Goal: Check status: Check status

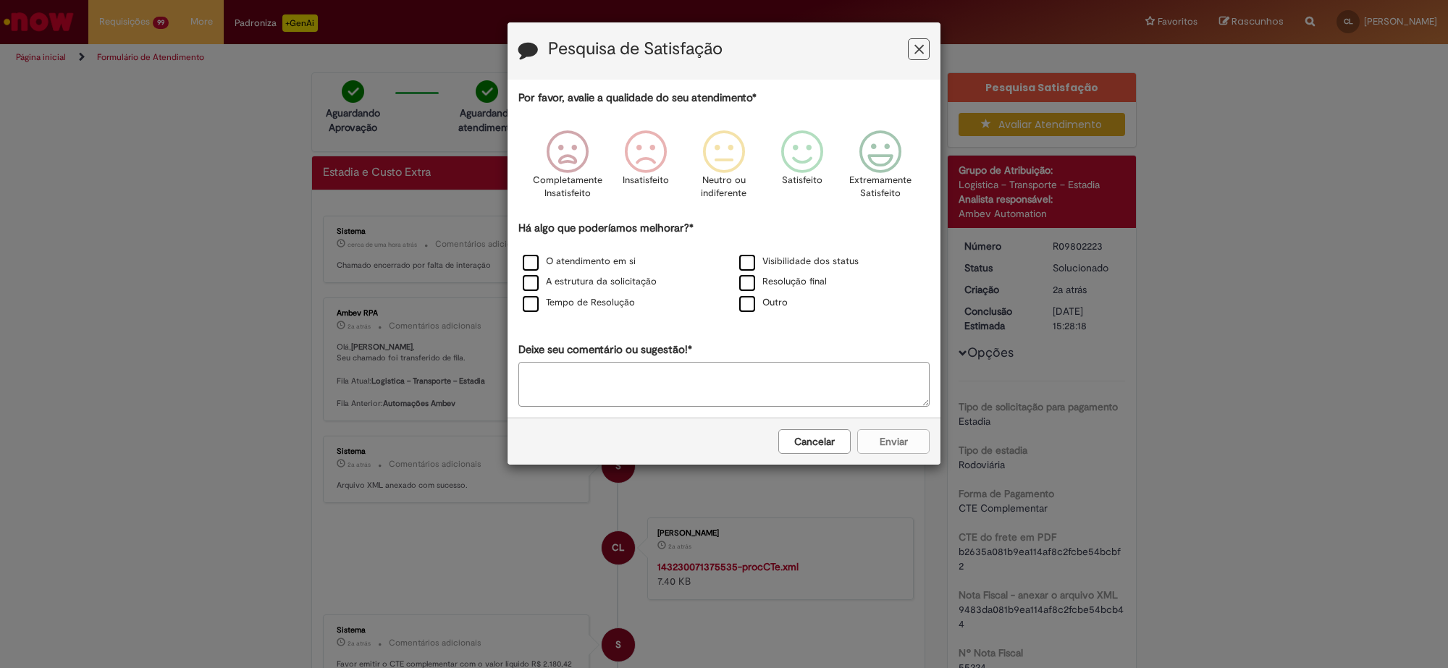
click at [924, 49] on button "Feedback" at bounding box center [919, 49] width 22 height 22
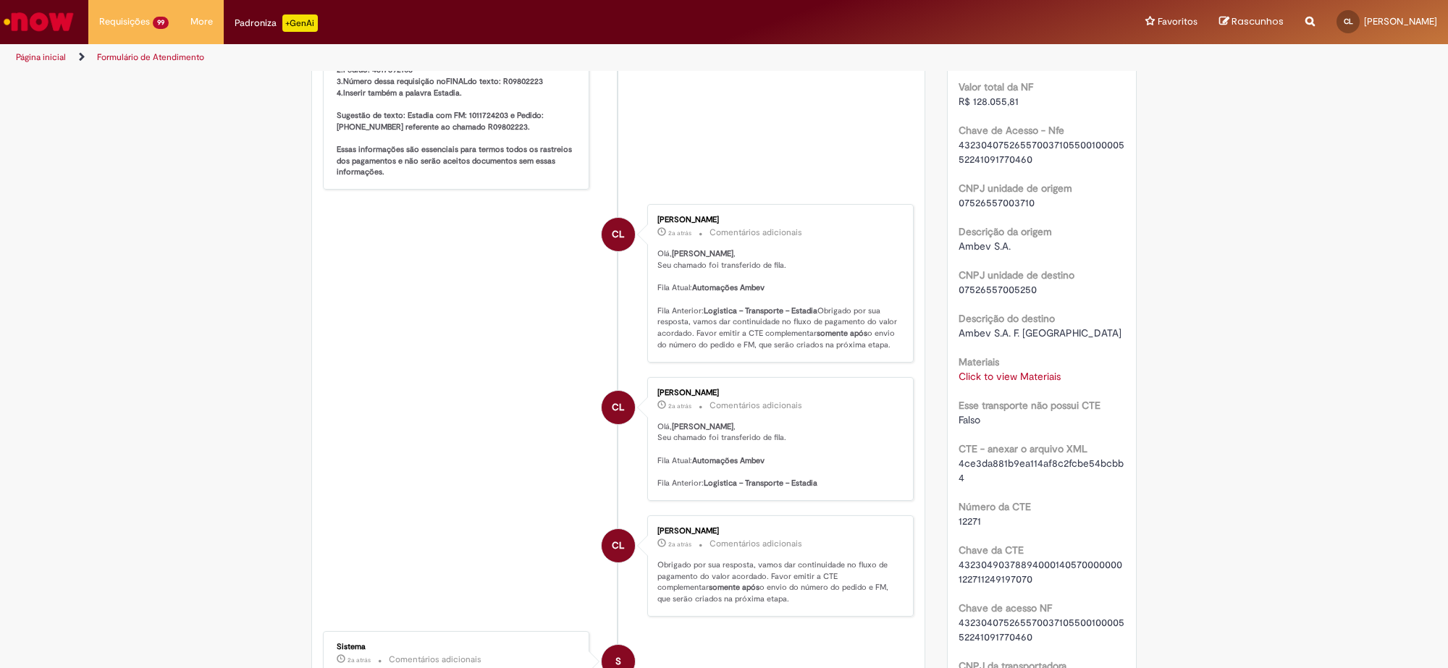
scroll to position [724, 0]
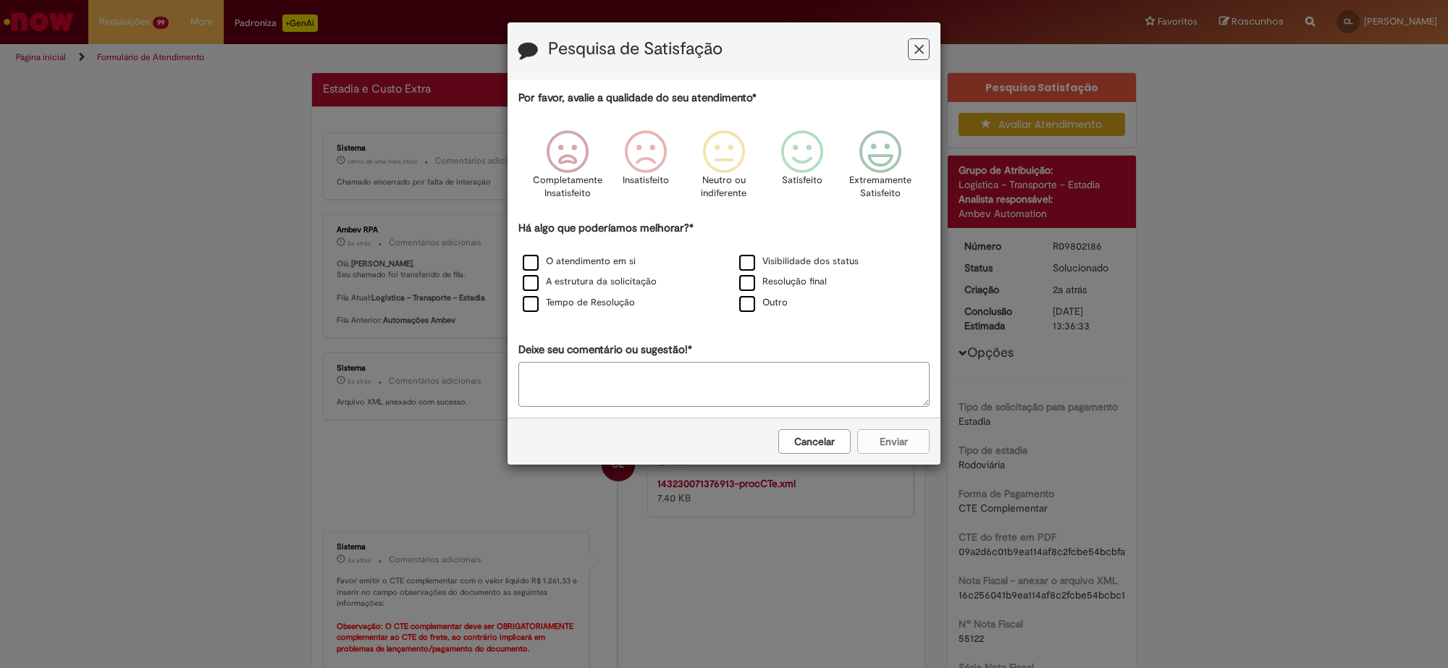
drag, startPoint x: 835, startPoint y: 442, endPoint x: 1101, endPoint y: 451, distance: 266.6
click at [835, 440] on button "Cancelar" at bounding box center [814, 441] width 72 height 25
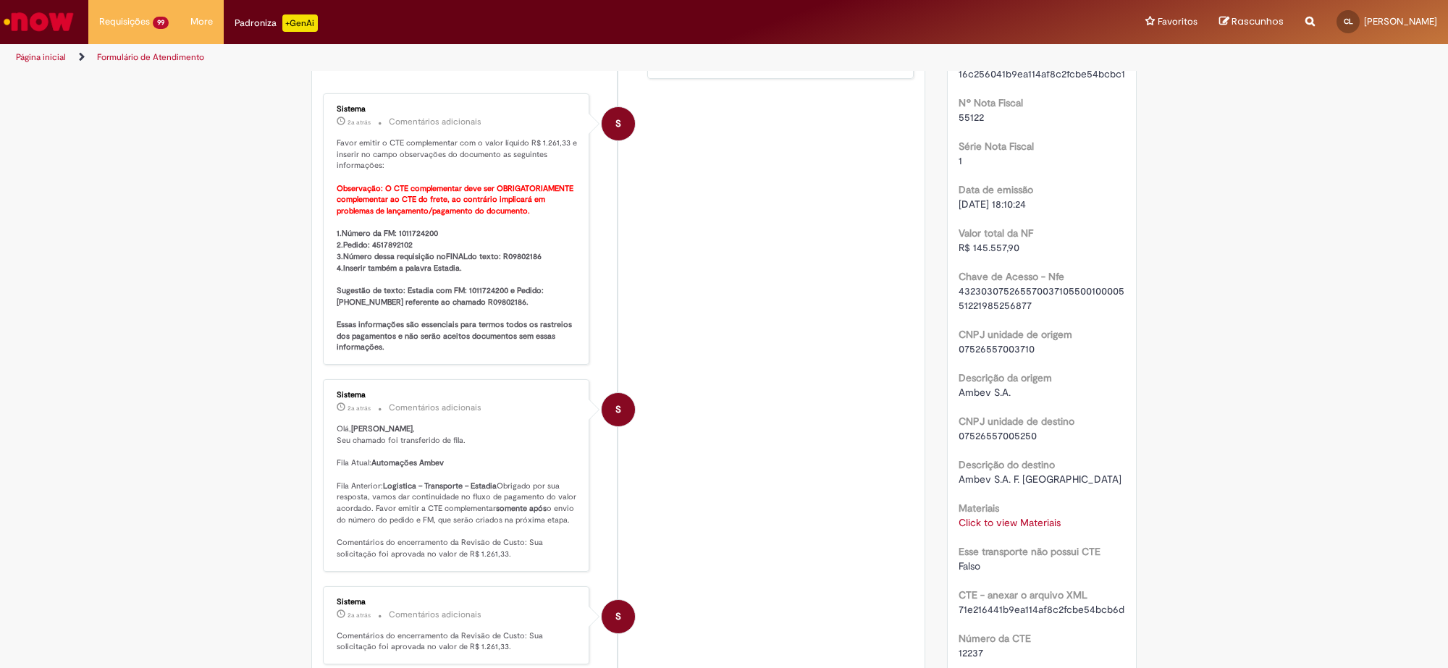
scroll to position [543, 0]
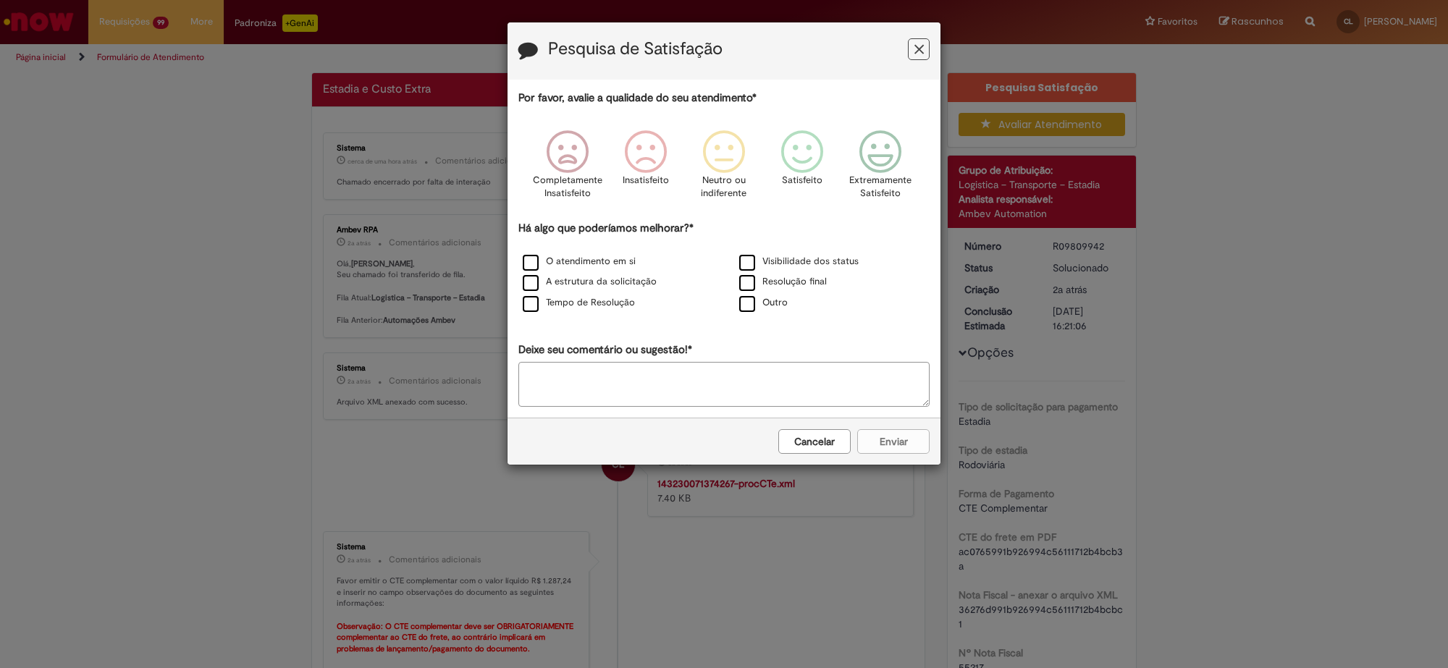
click at [827, 443] on button "Cancelar" at bounding box center [814, 441] width 72 height 25
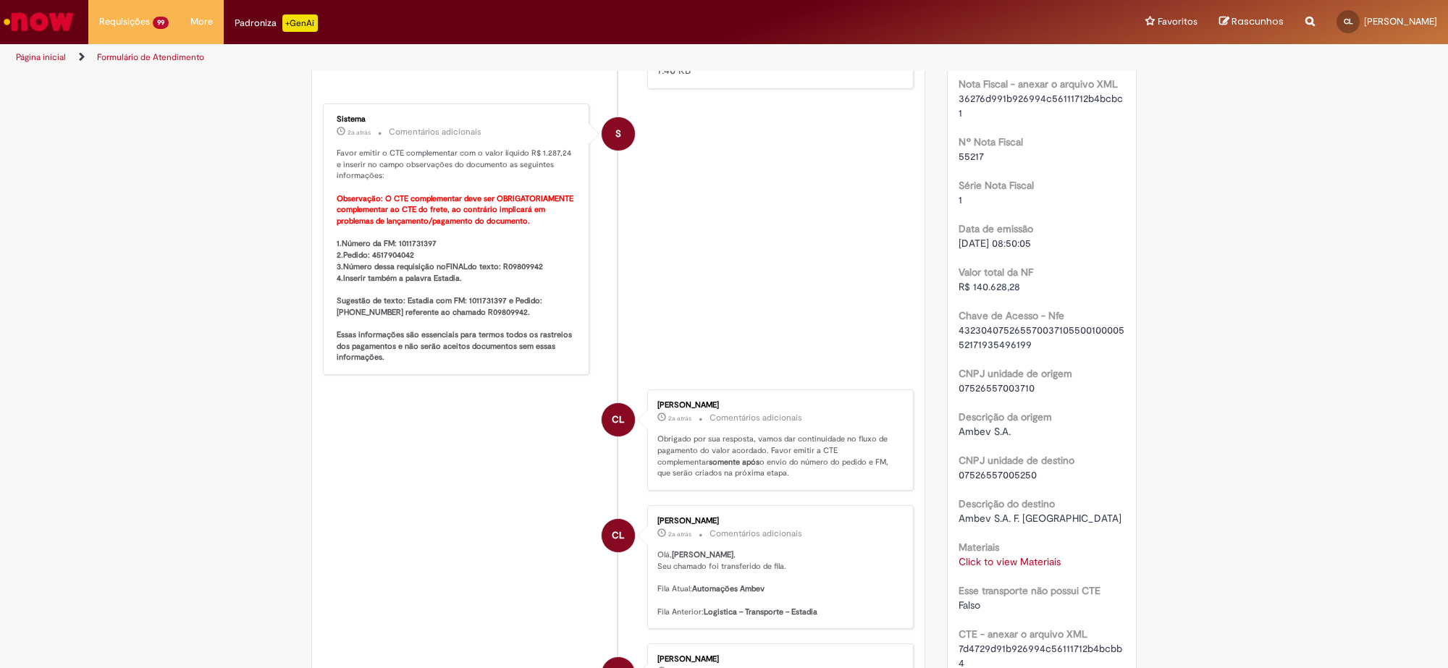
scroll to position [543, 0]
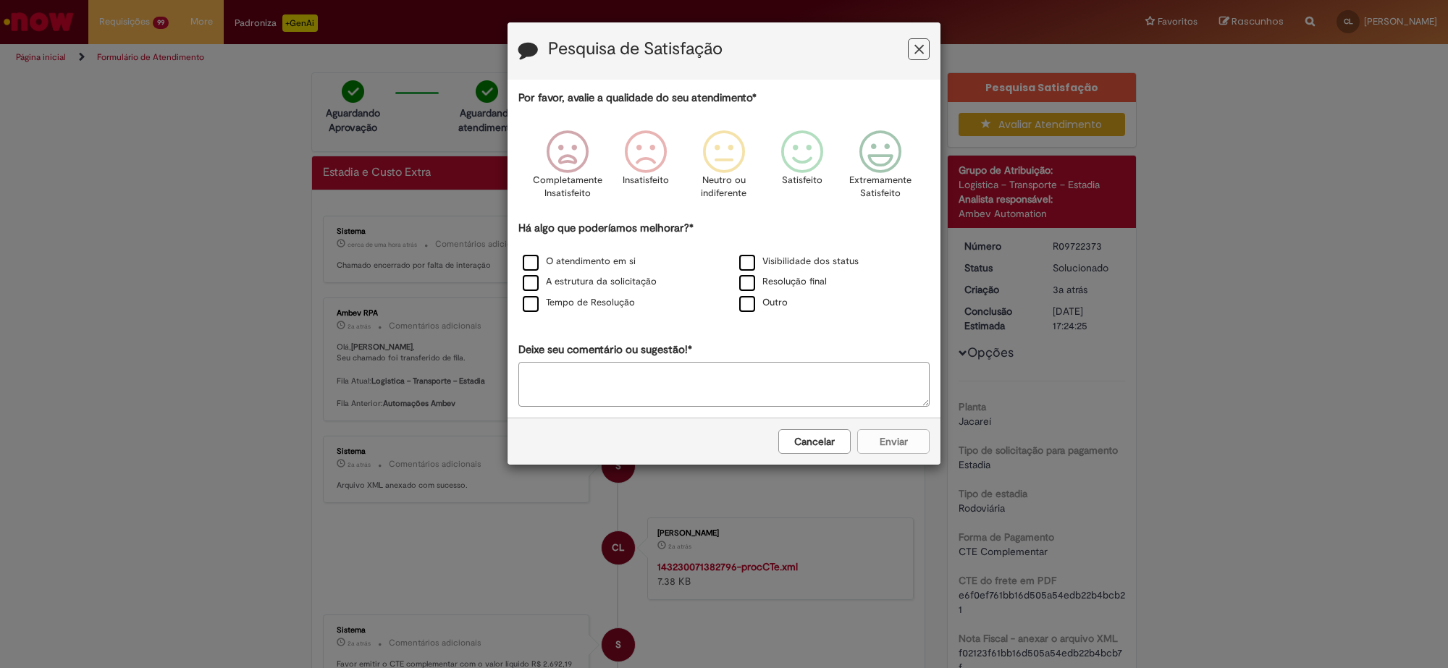
click at [824, 446] on button "Cancelar" at bounding box center [814, 441] width 72 height 25
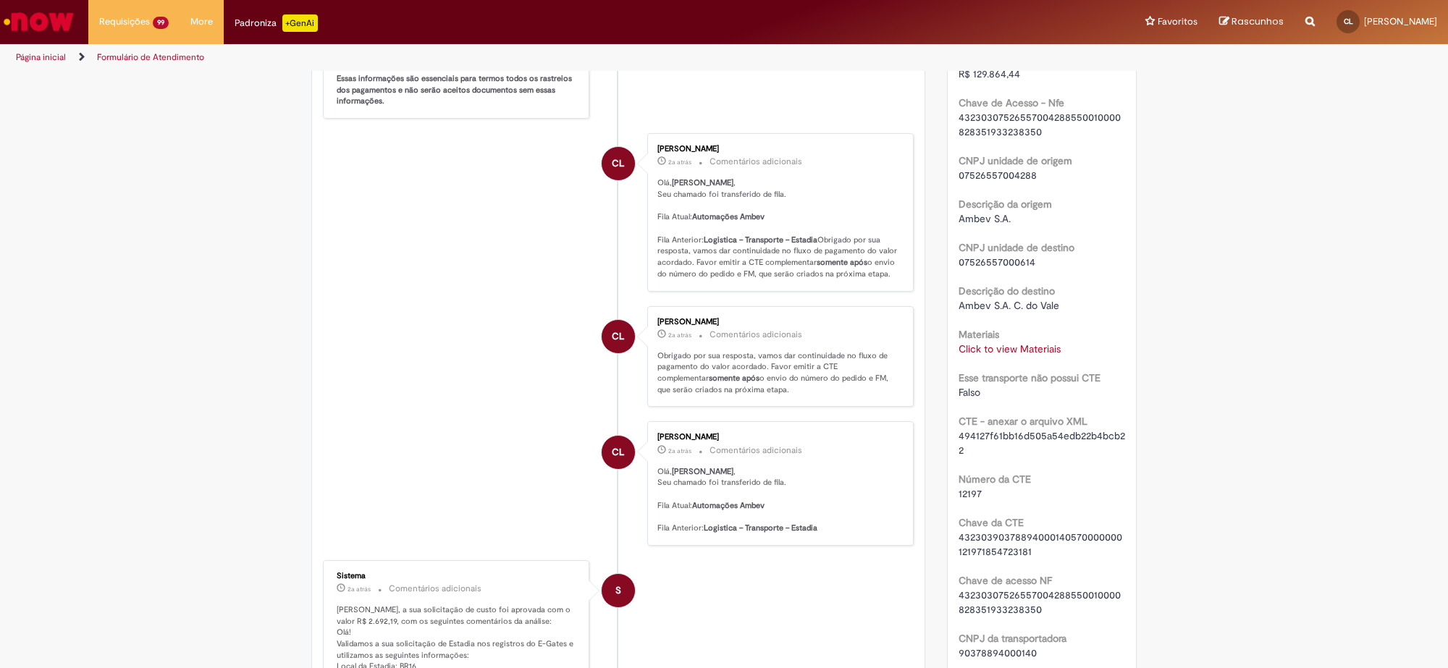
scroll to position [814, 0]
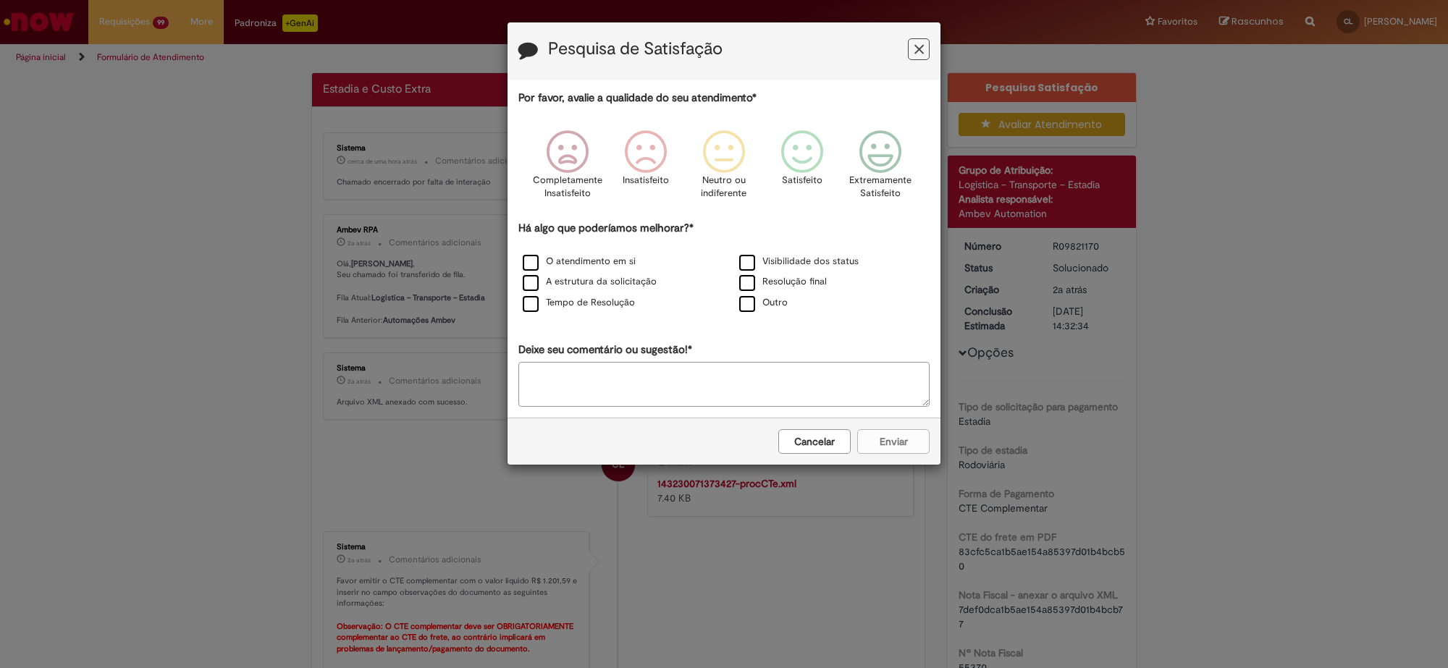
click at [829, 439] on button "Cancelar" at bounding box center [814, 441] width 72 height 25
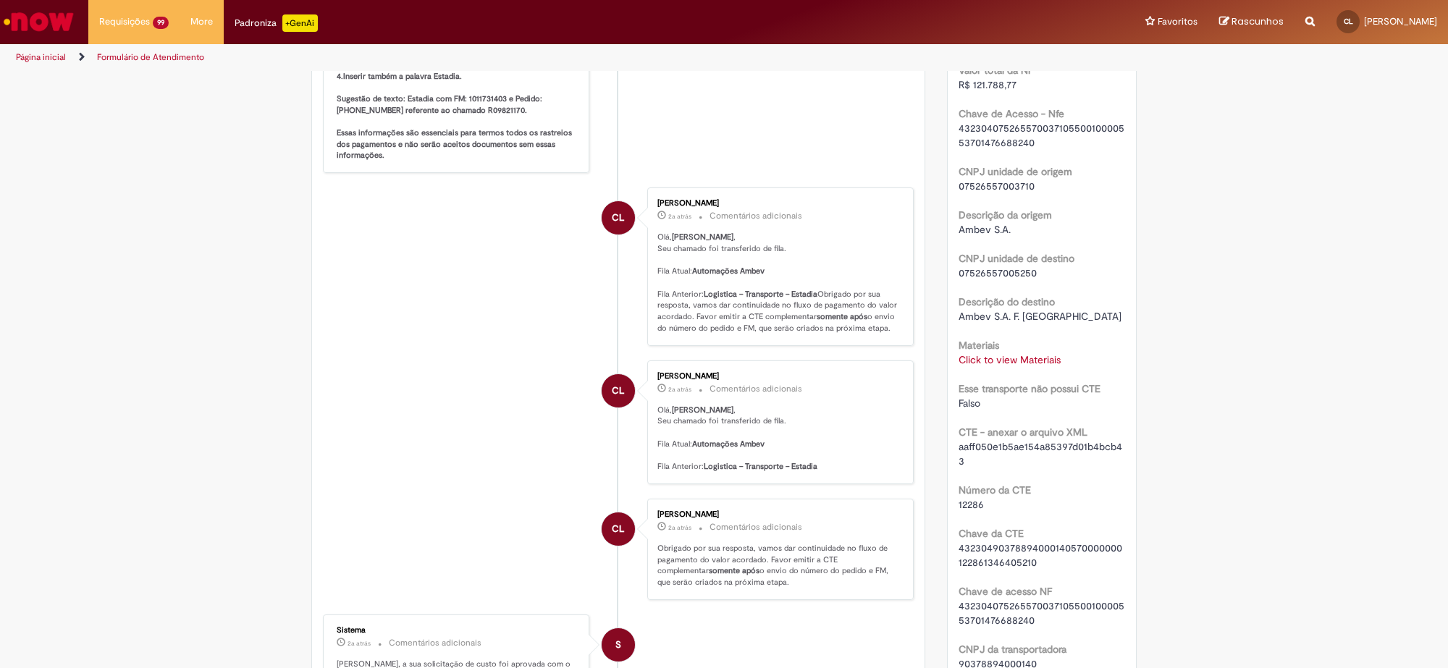
scroll to position [724, 0]
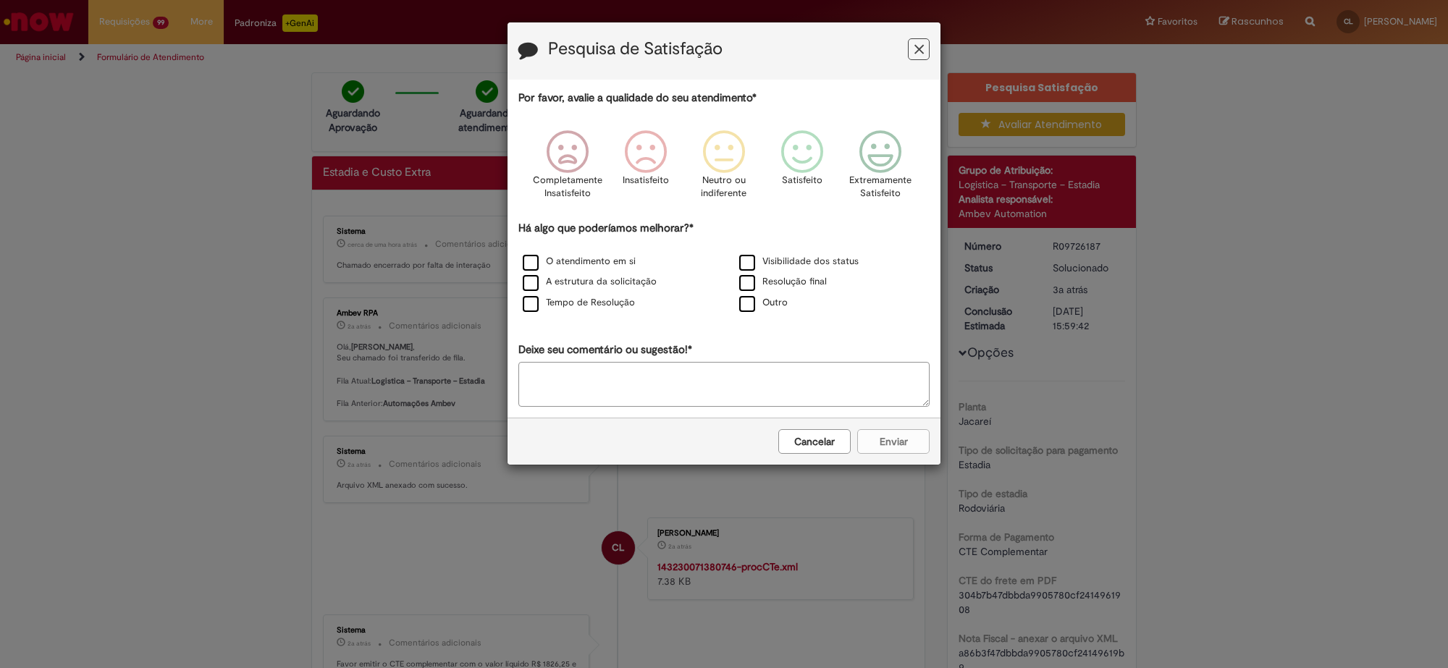
click at [829, 444] on button "Cancelar" at bounding box center [814, 441] width 72 height 25
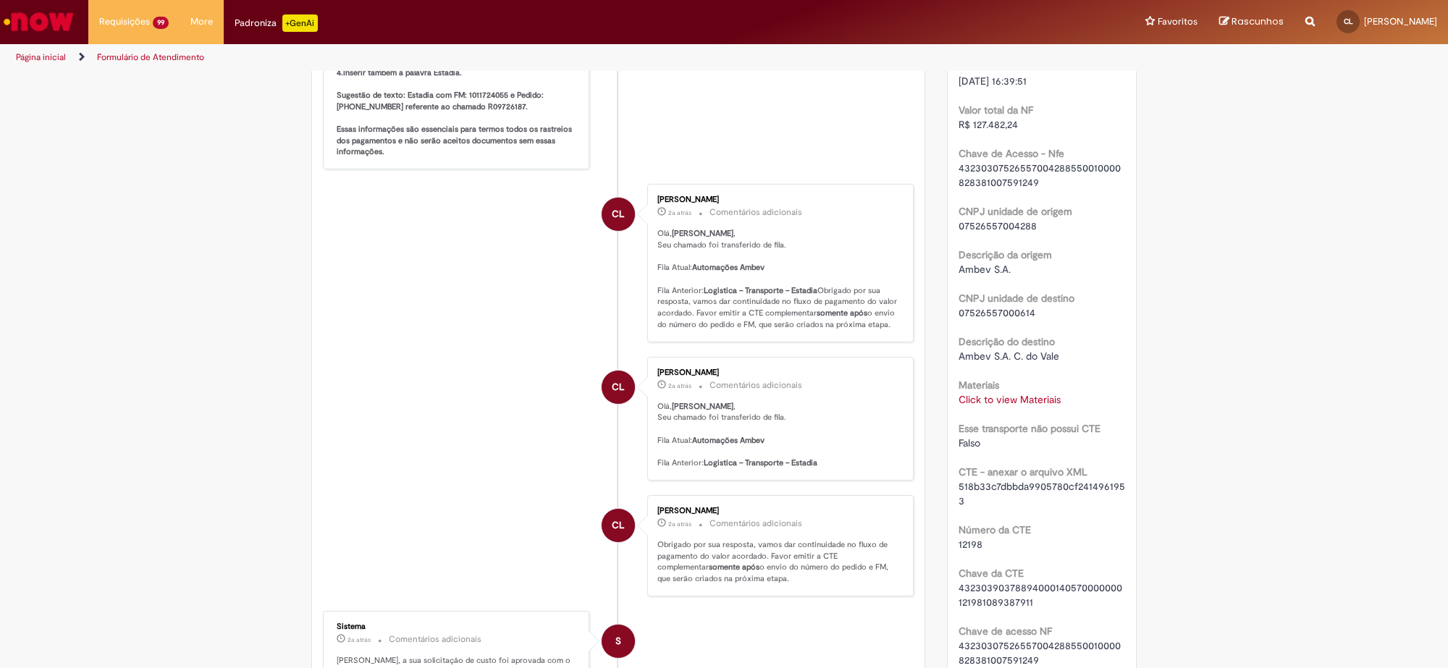
scroll to position [724, 0]
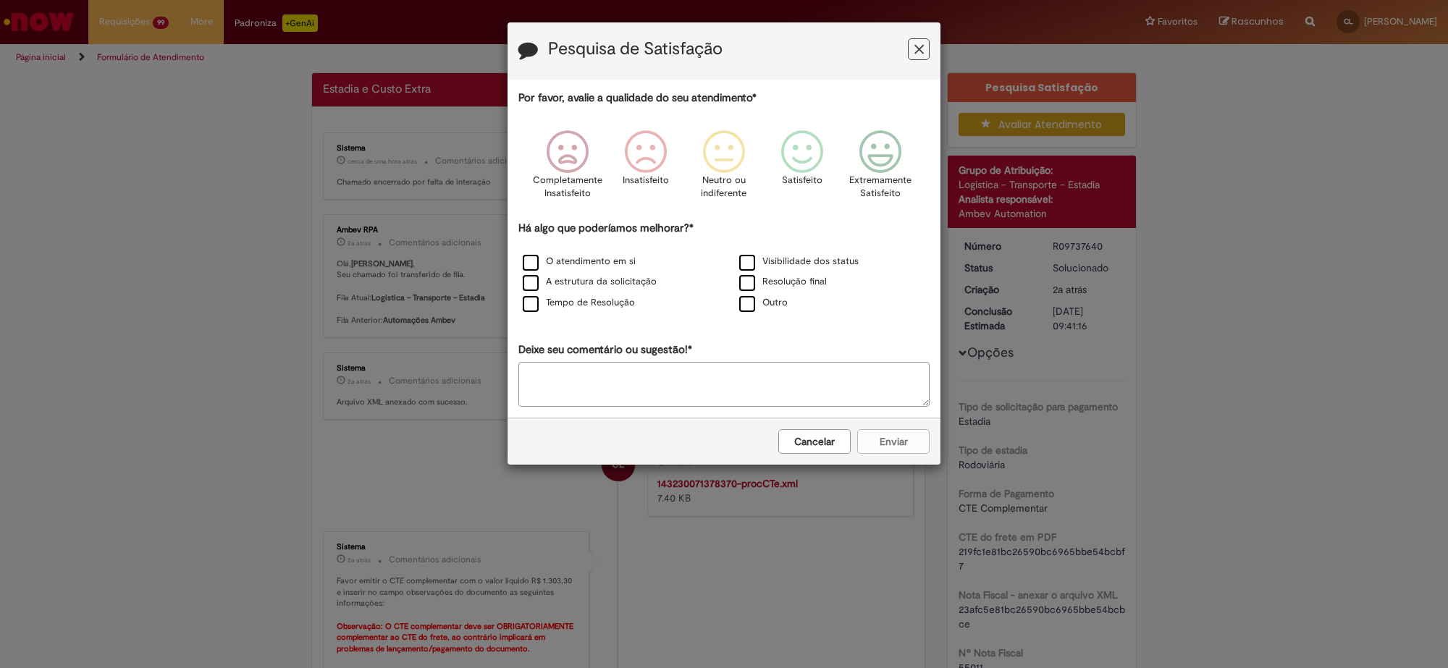
click at [788, 435] on button "Cancelar" at bounding box center [814, 441] width 72 height 25
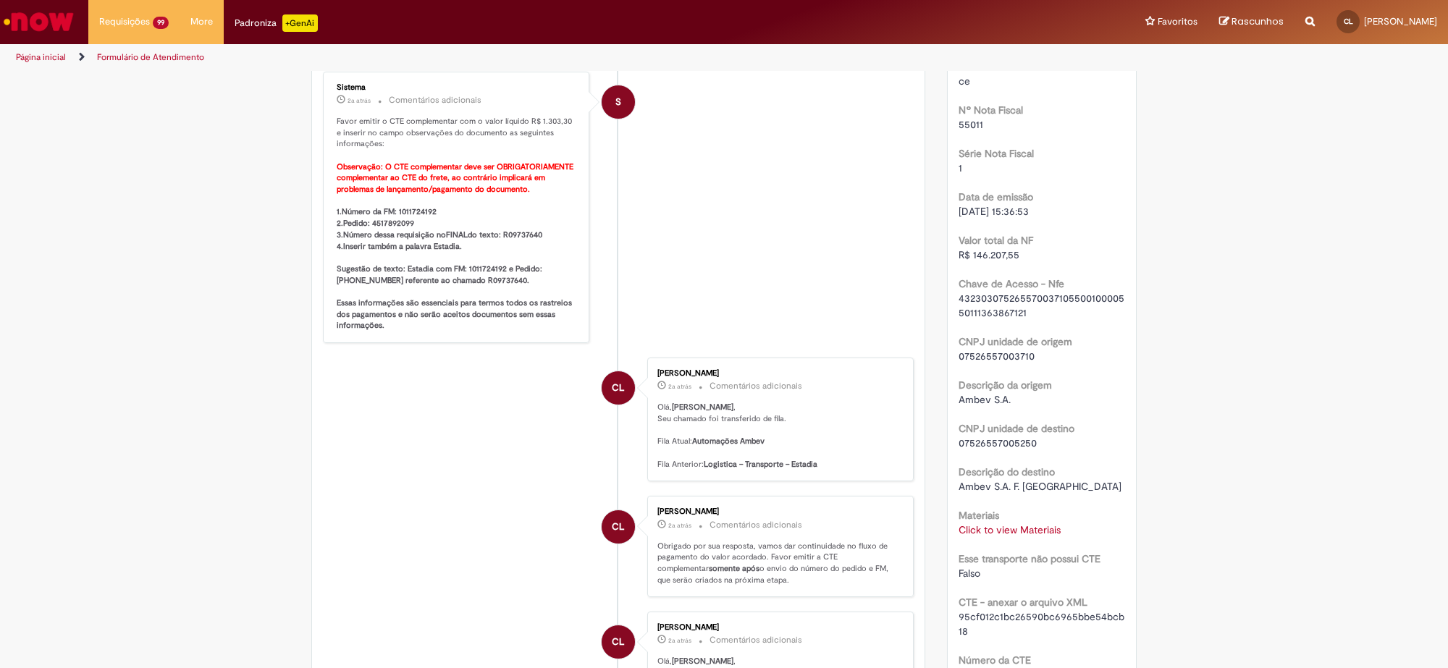
scroll to position [724, 0]
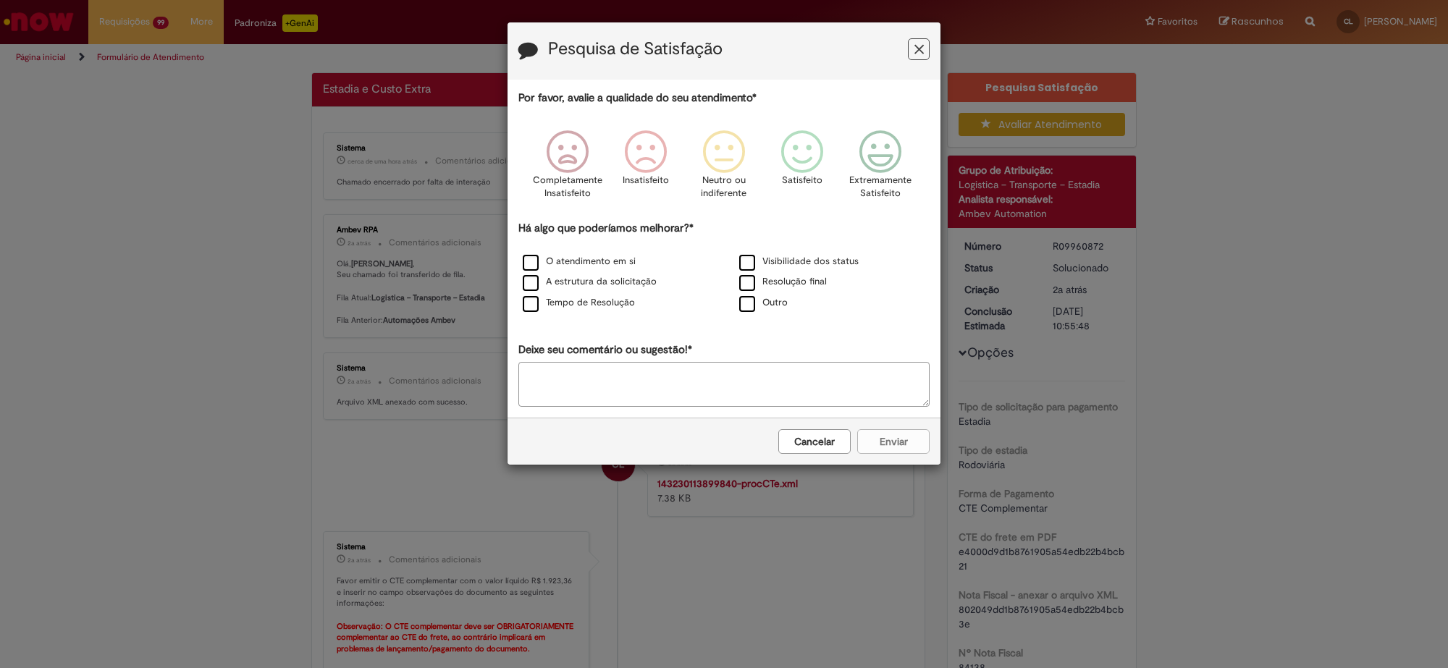
click at [837, 447] on button "Cancelar" at bounding box center [814, 441] width 72 height 25
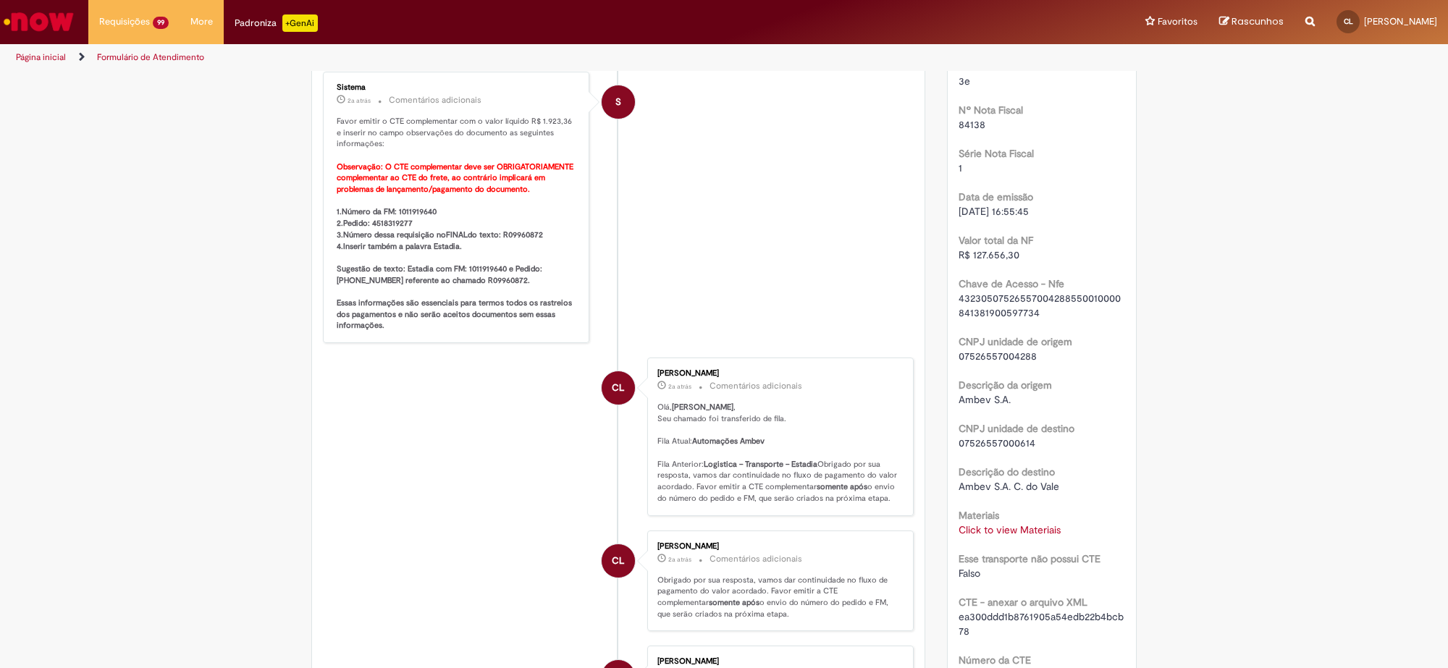
scroll to position [633, 0]
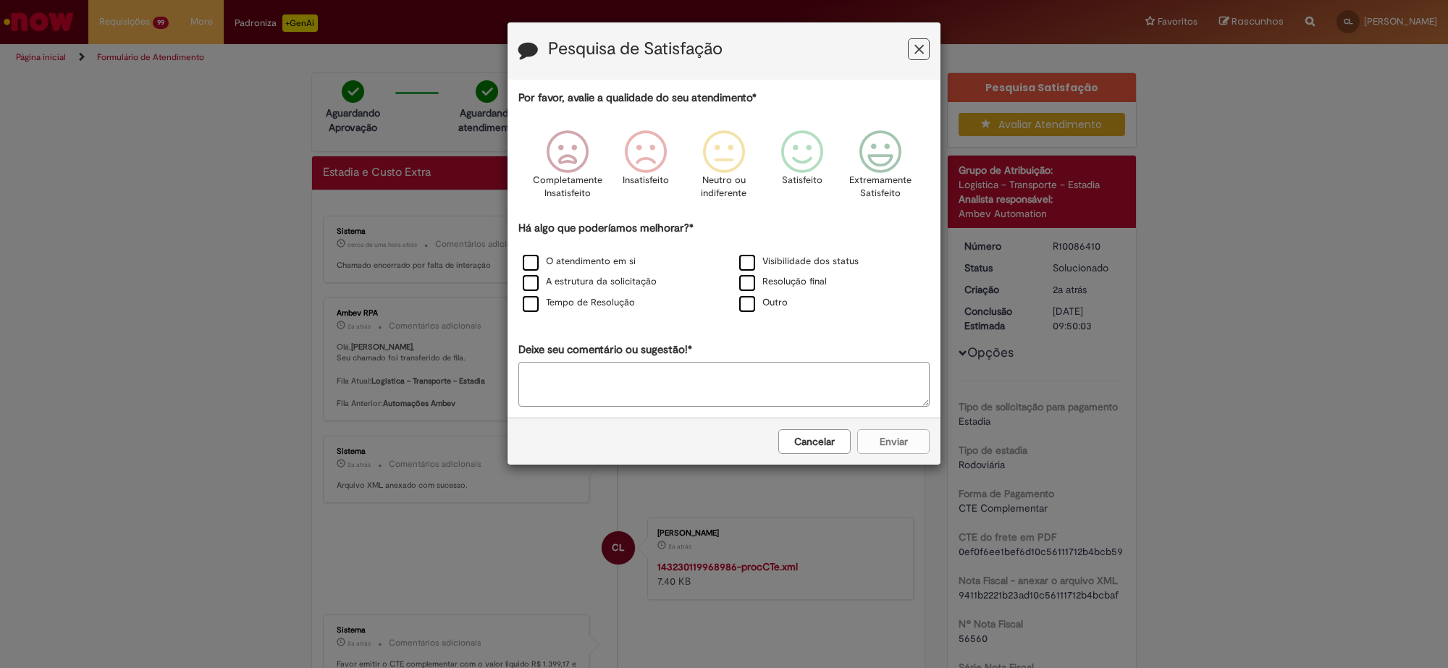
click at [830, 438] on button "Cancelar" at bounding box center [814, 441] width 72 height 25
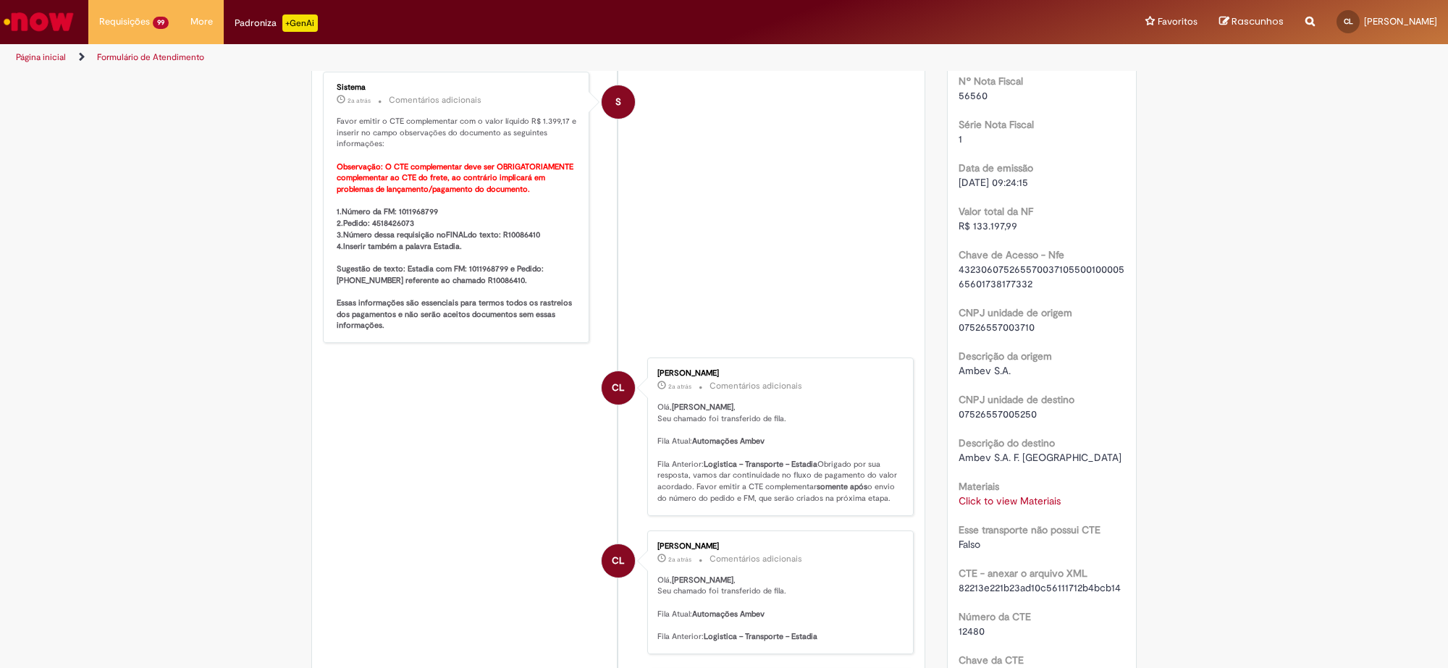
scroll to position [633, 0]
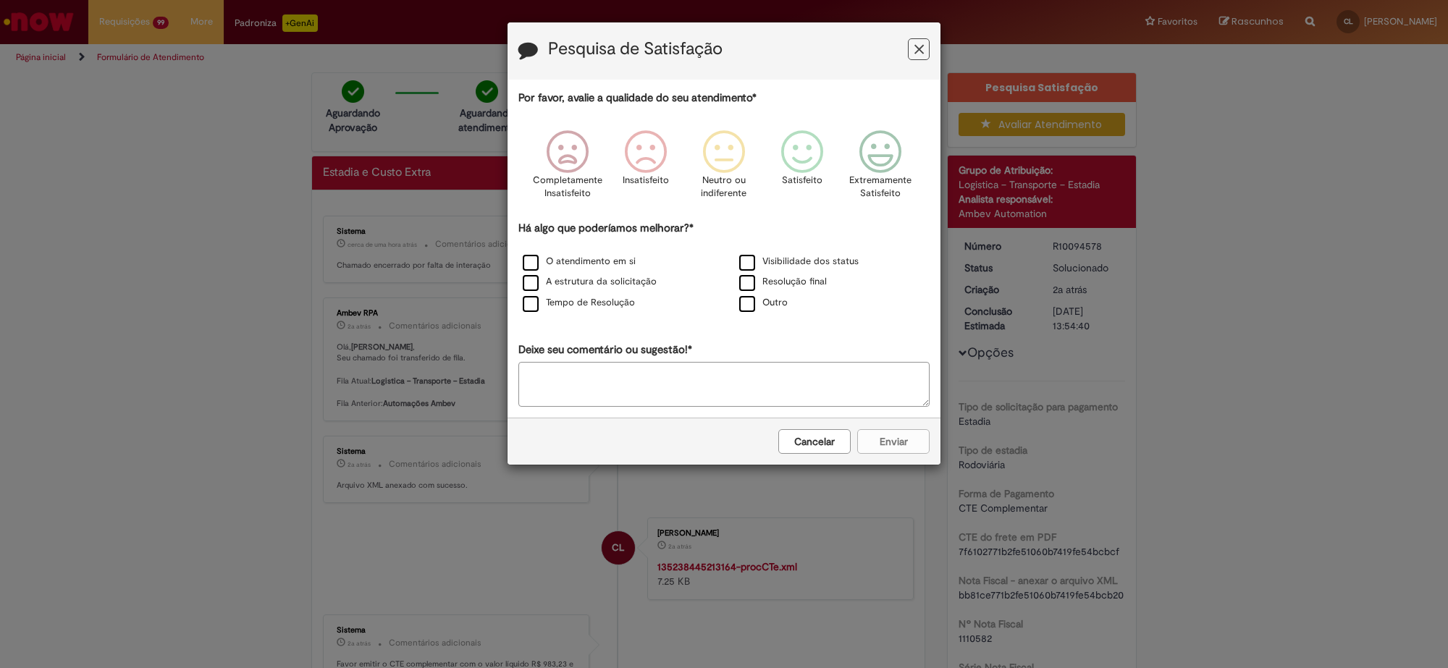
click at [812, 440] on button "Cancelar" at bounding box center [814, 441] width 72 height 25
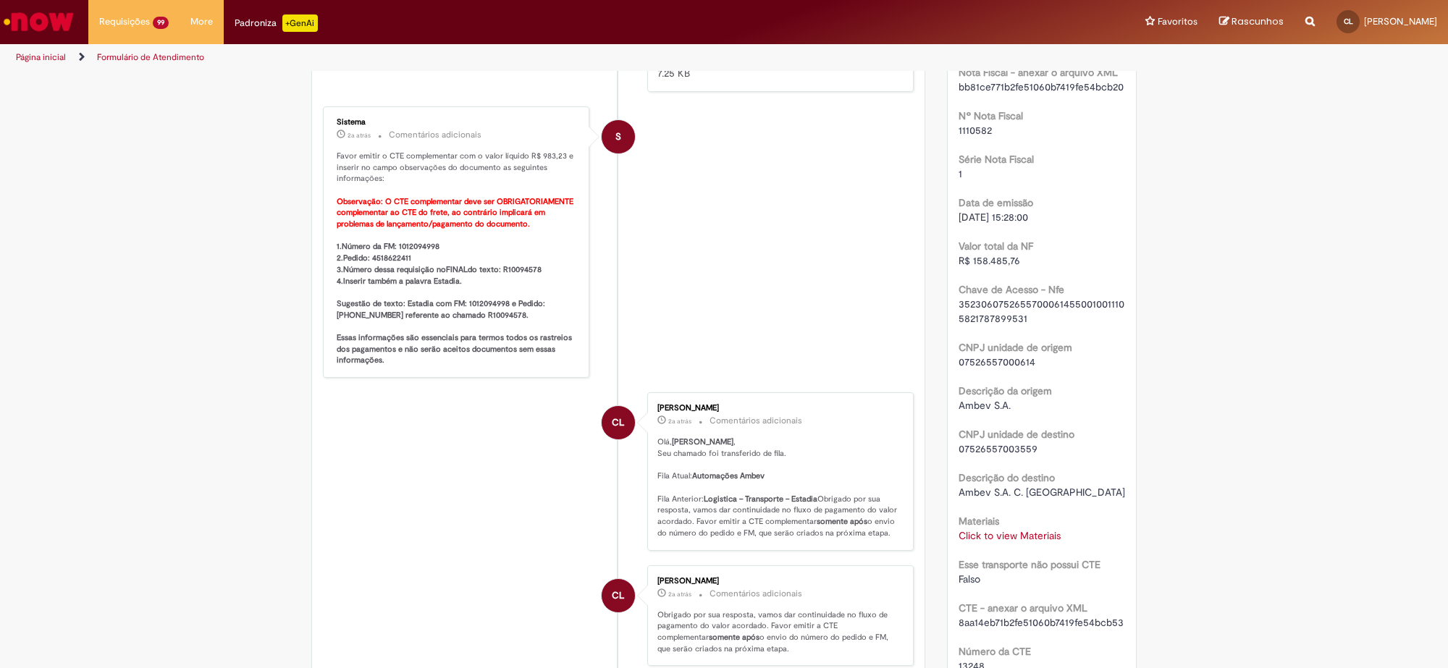
scroll to position [633, 0]
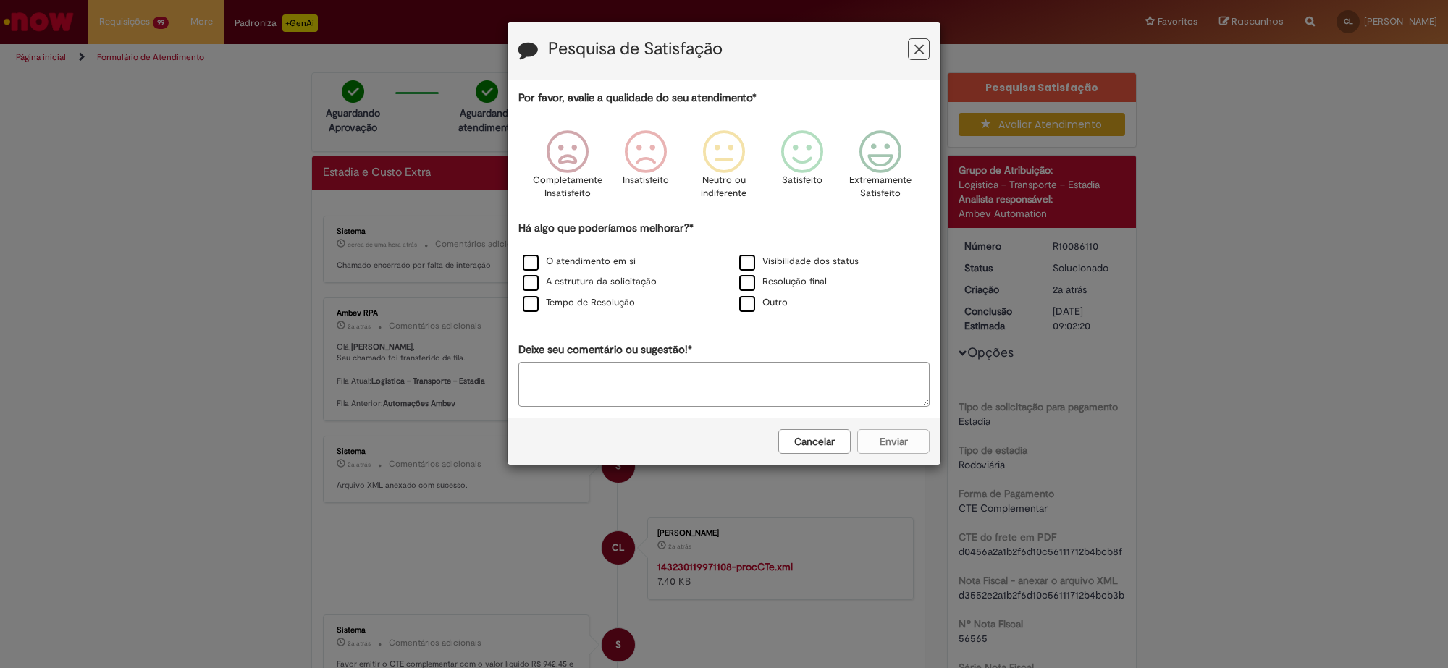
click at [831, 445] on button "Cancelar" at bounding box center [814, 441] width 72 height 25
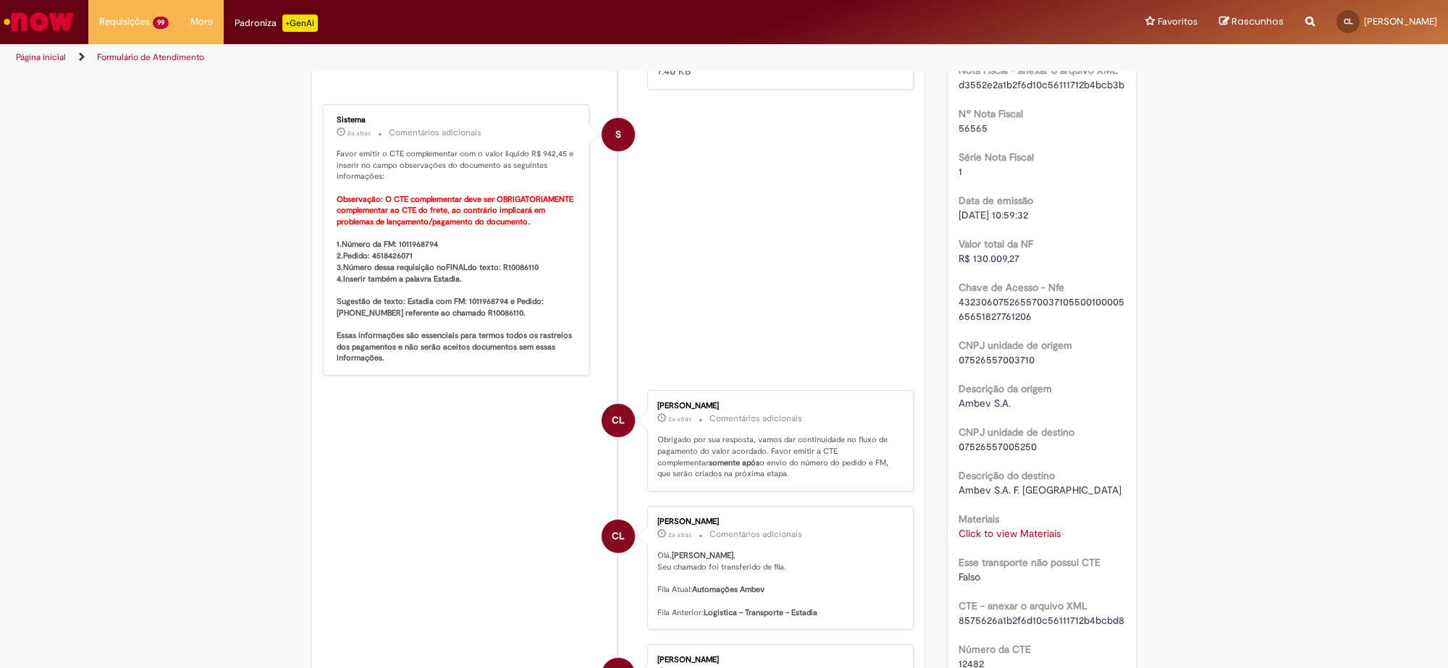
scroll to position [633, 0]
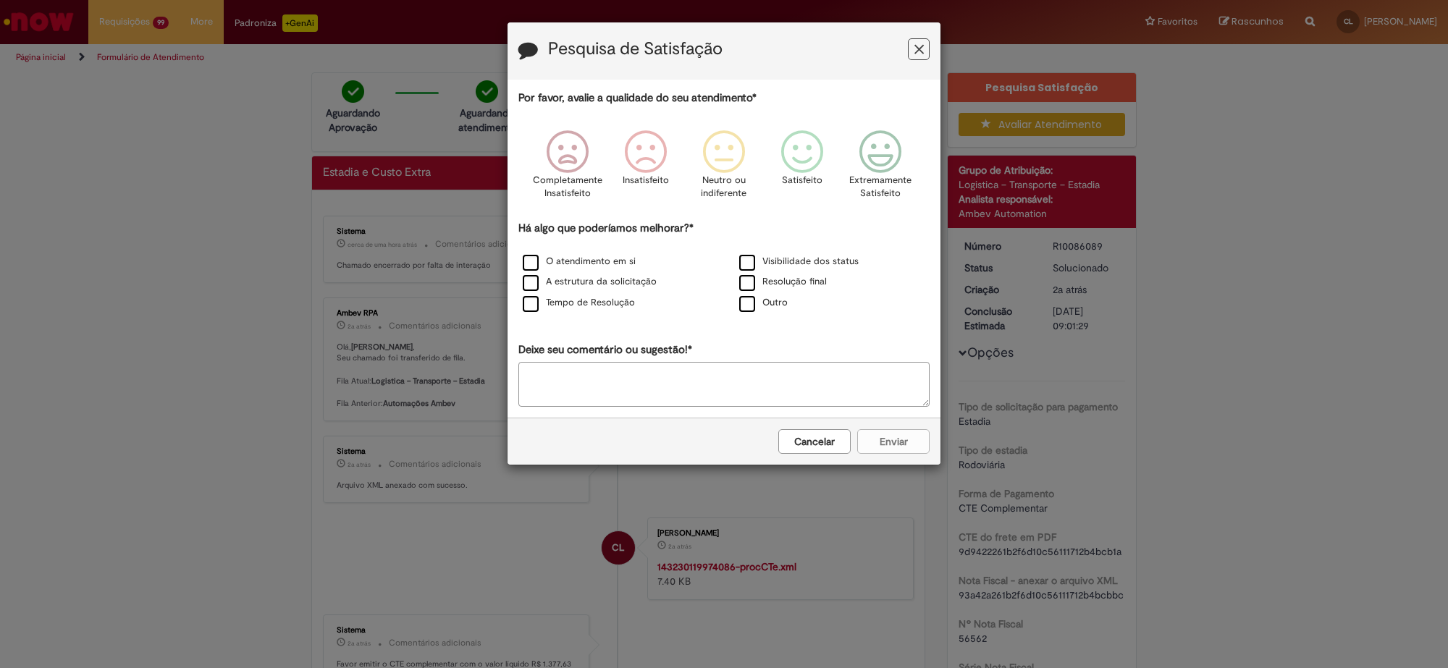
drag, startPoint x: 822, startPoint y: 439, endPoint x: 896, endPoint y: 447, distance: 73.6
click at [823, 438] on button "Cancelar" at bounding box center [814, 441] width 72 height 25
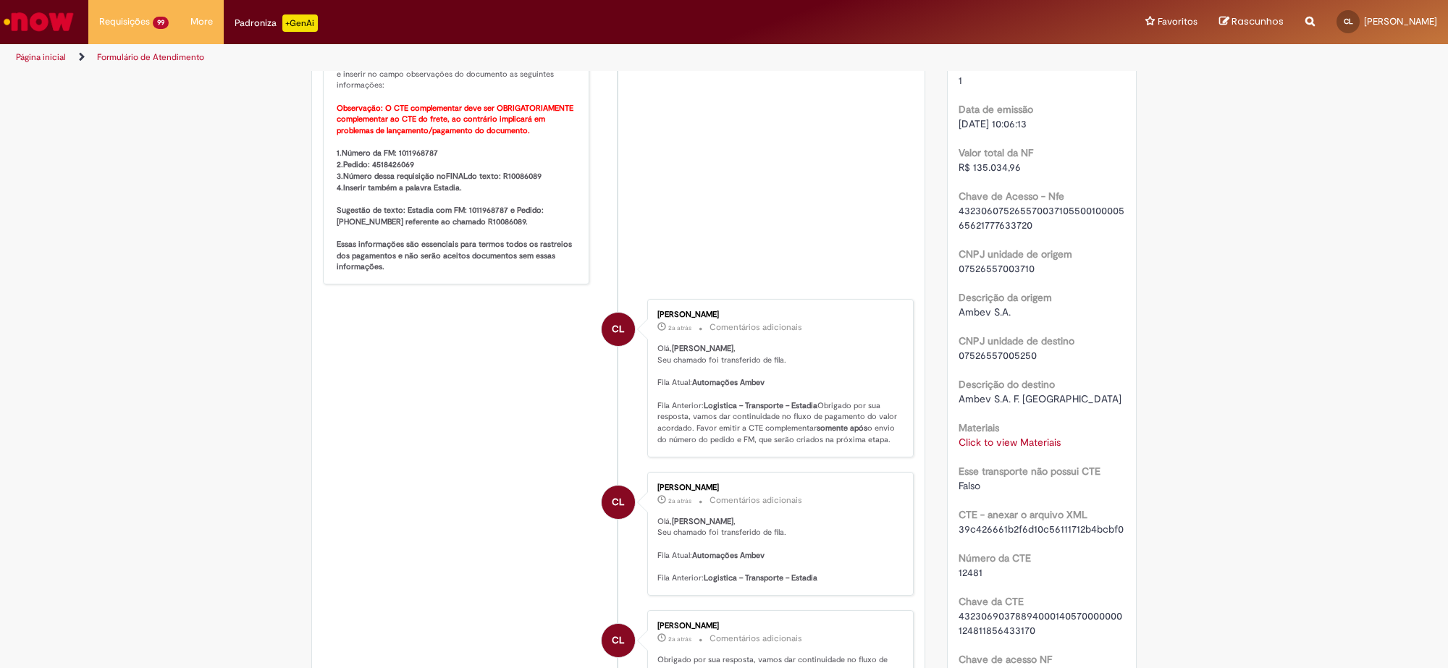
scroll to position [633, 0]
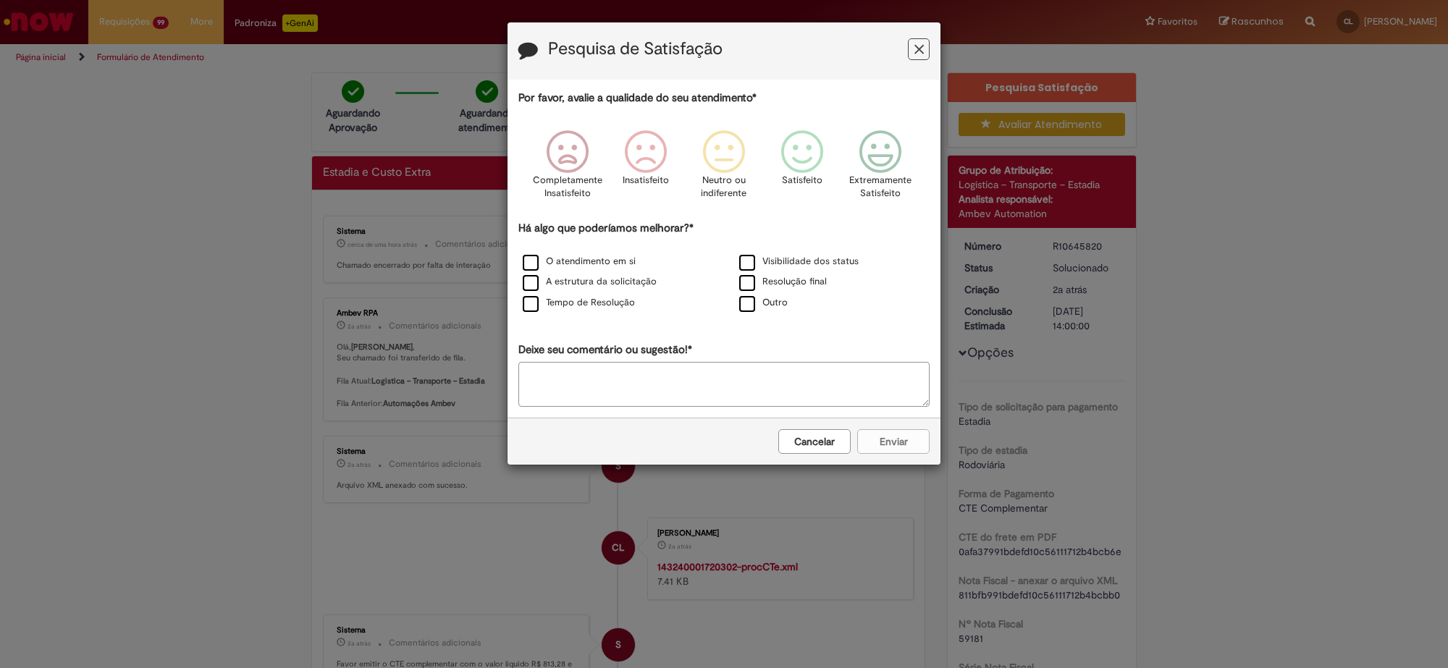
click at [924, 42] on button "Feedback" at bounding box center [919, 49] width 22 height 22
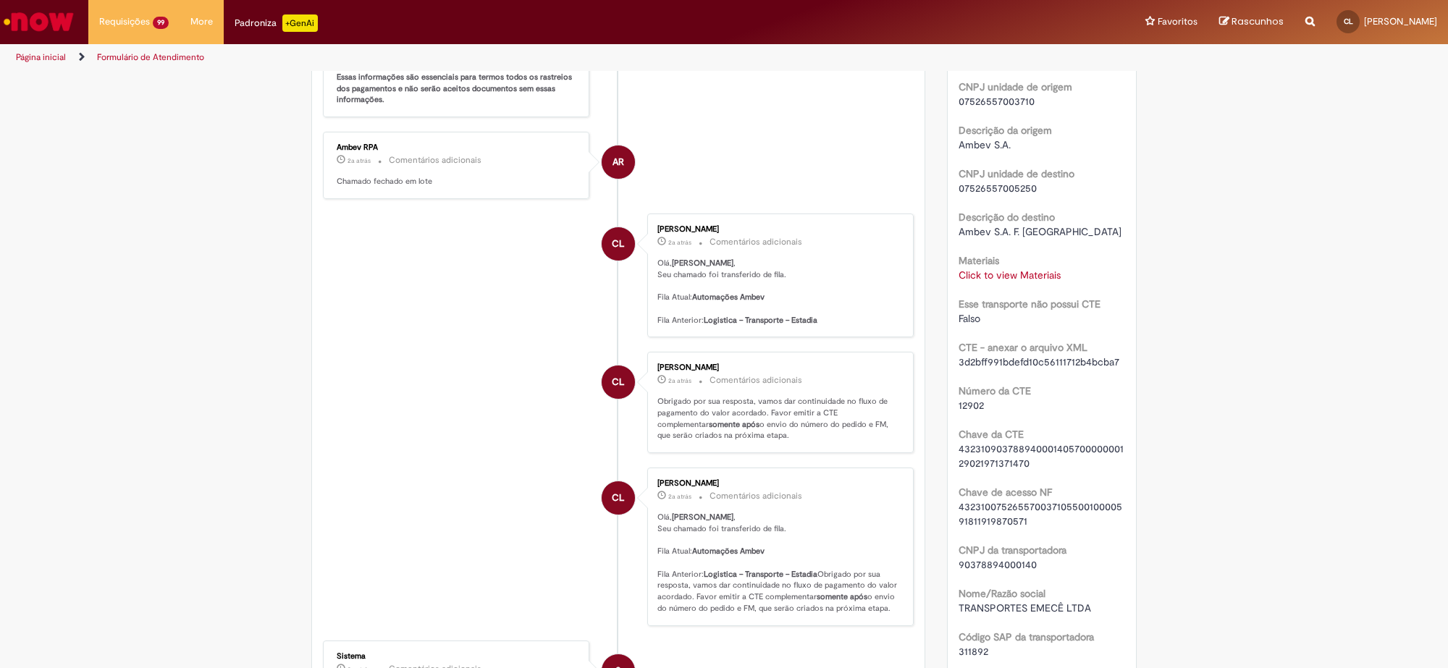
scroll to position [814, 0]
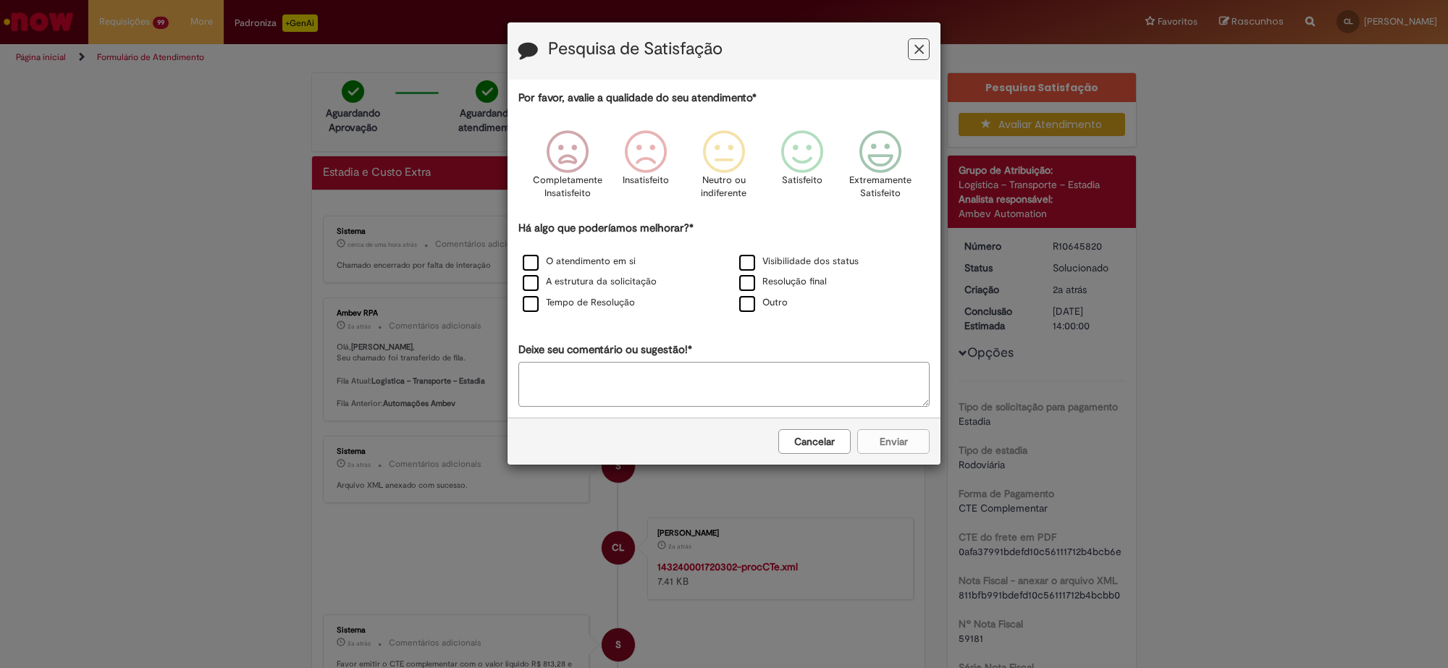
click at [823, 442] on button "Cancelar" at bounding box center [814, 441] width 72 height 25
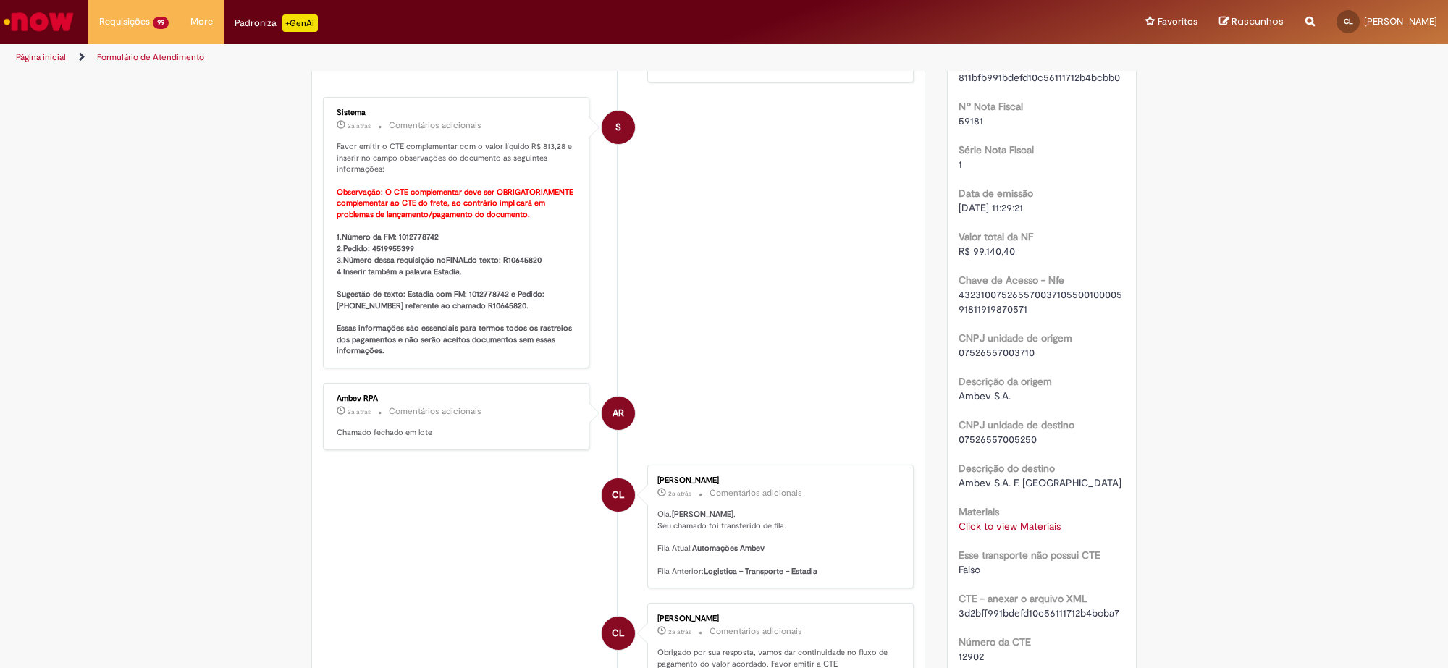
scroll to position [543, 0]
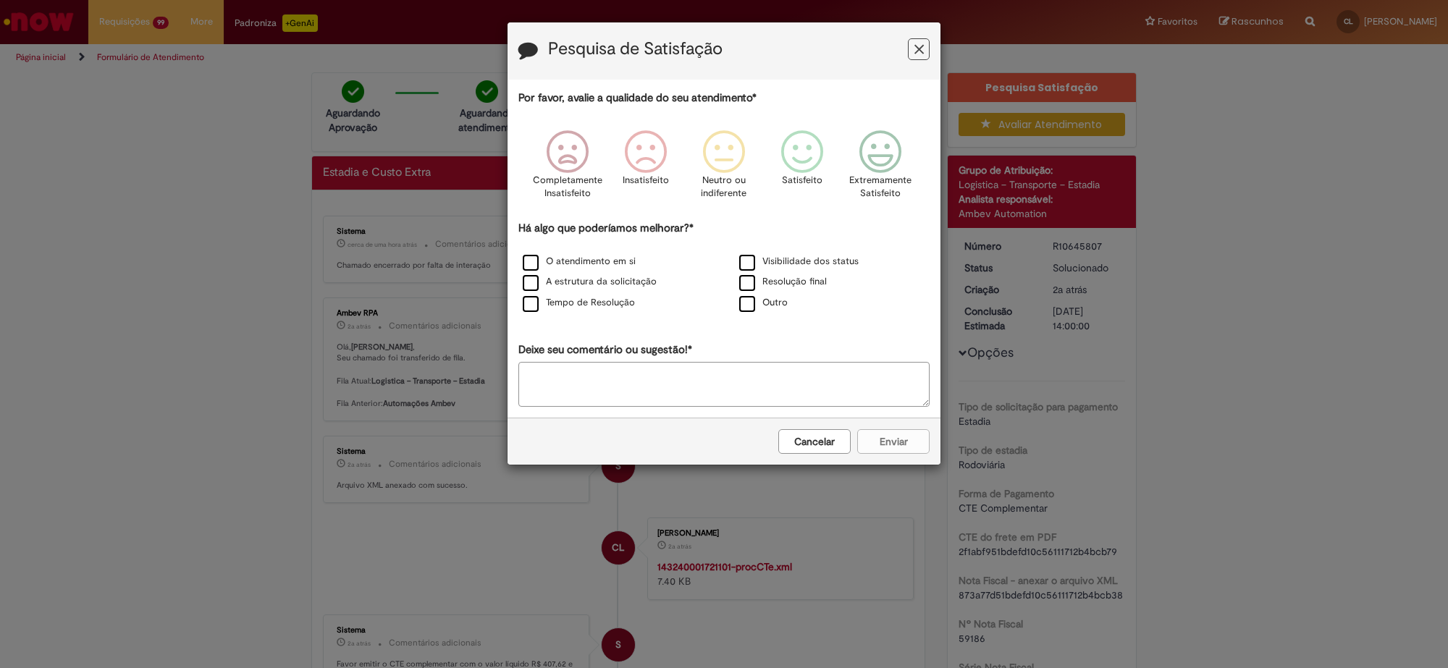
click at [824, 445] on button "Cancelar" at bounding box center [814, 441] width 72 height 25
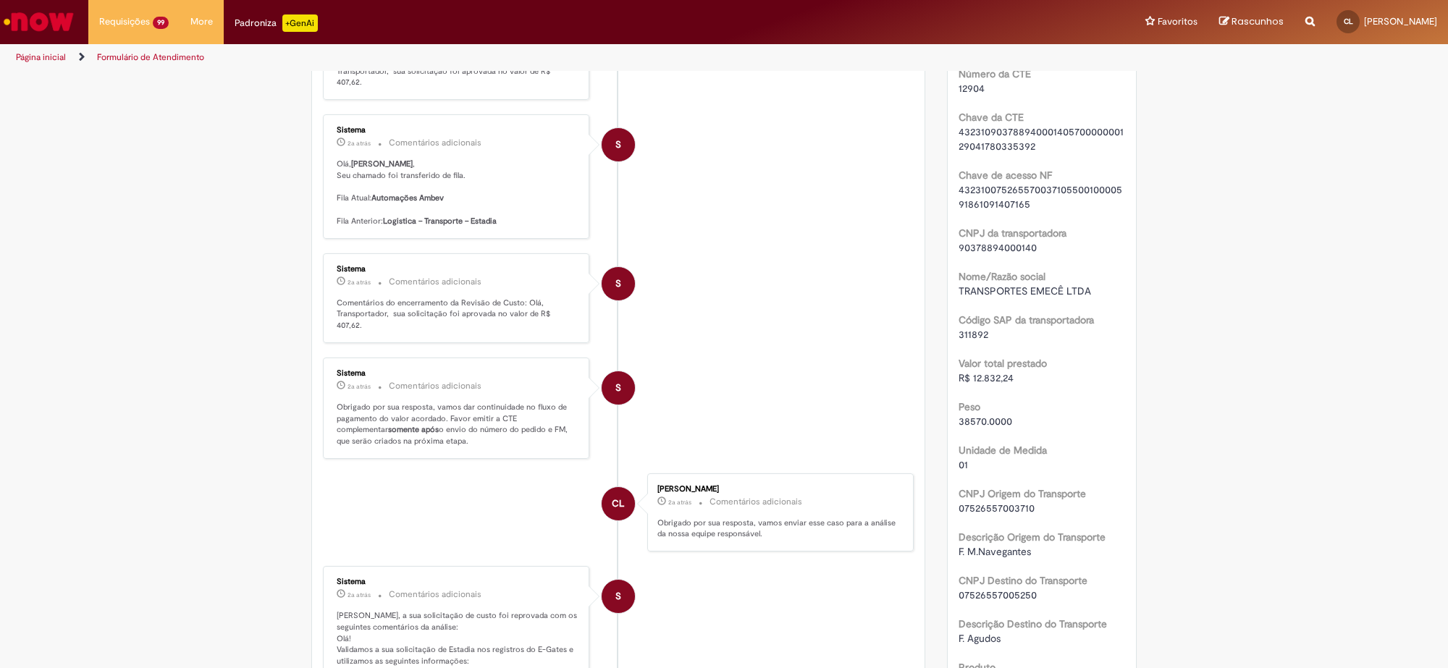
scroll to position [905, 0]
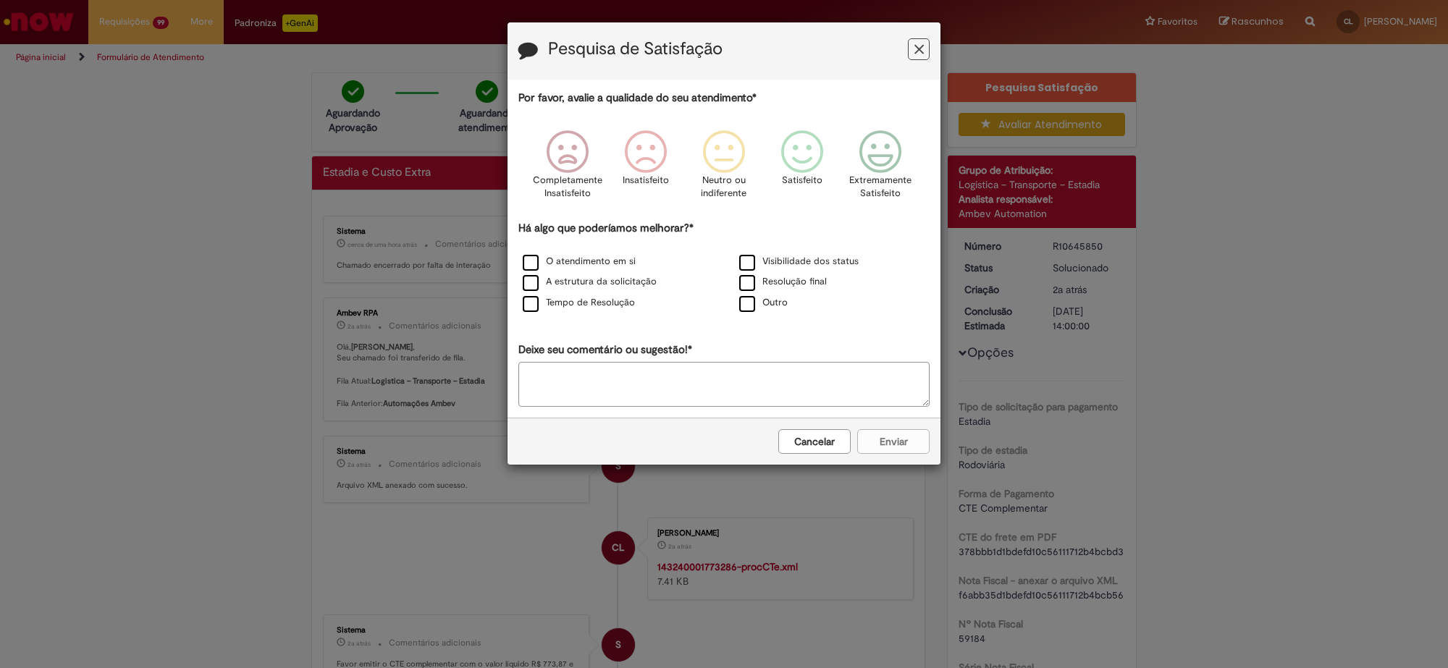
click at [833, 449] on button "Cancelar" at bounding box center [814, 441] width 72 height 25
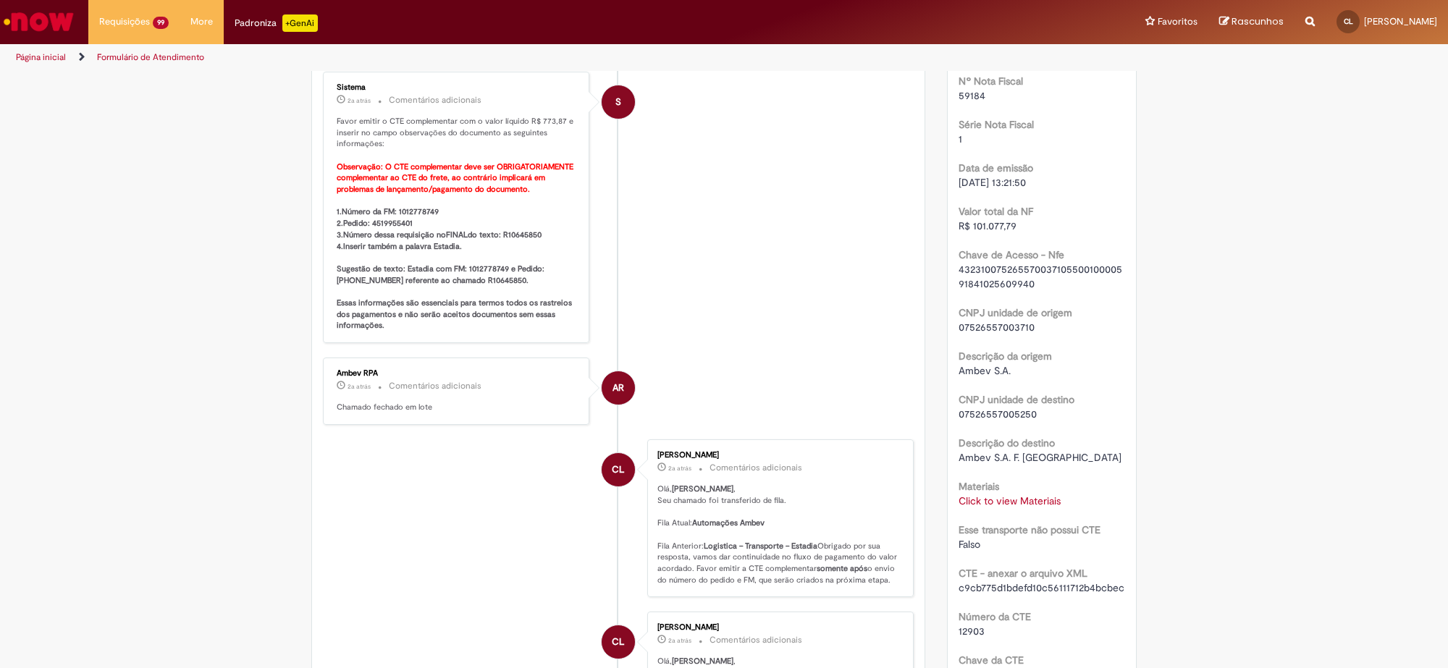
scroll to position [633, 0]
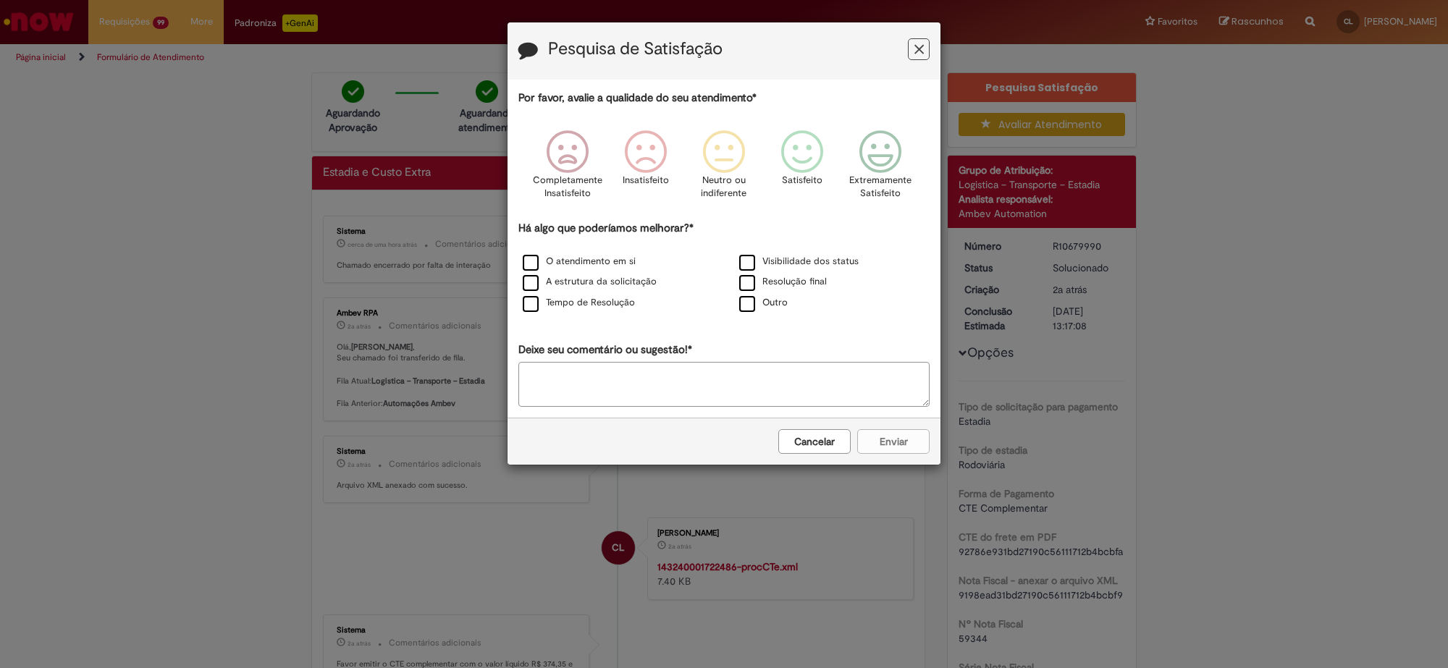
click at [814, 433] on button "Cancelar" at bounding box center [814, 441] width 72 height 25
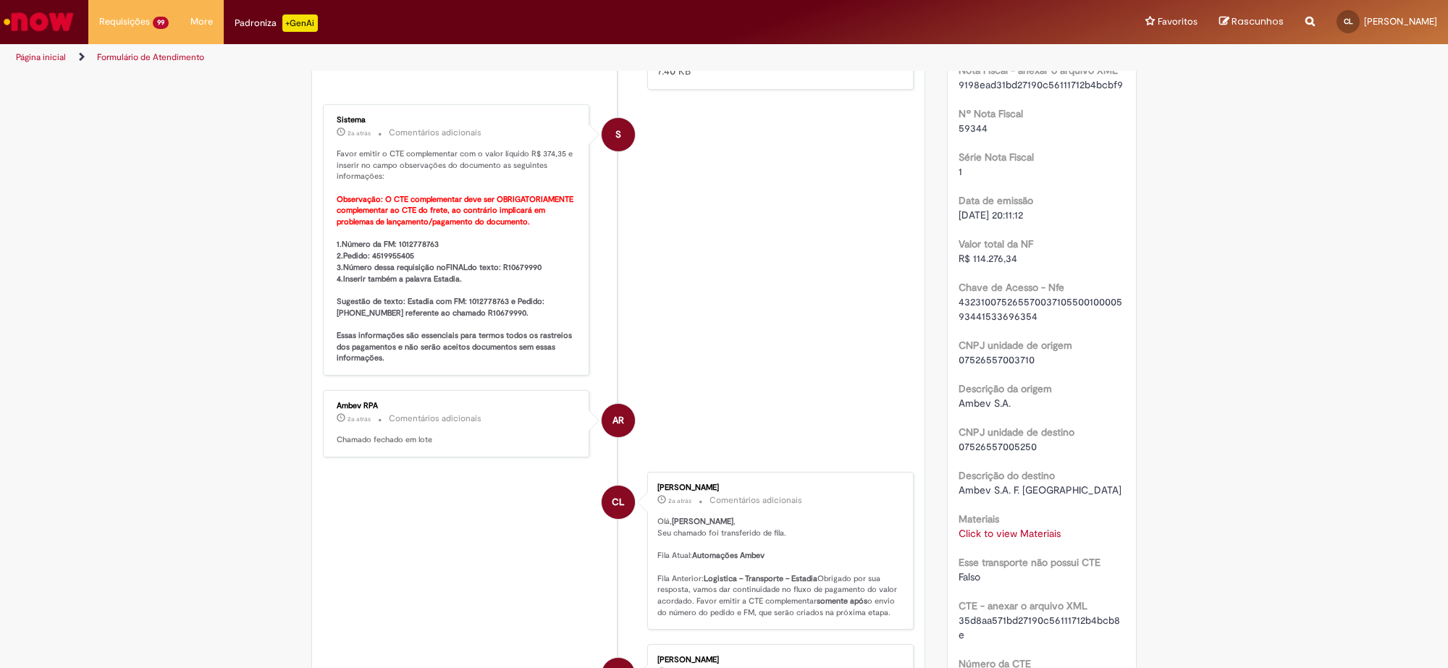
scroll to position [543, 0]
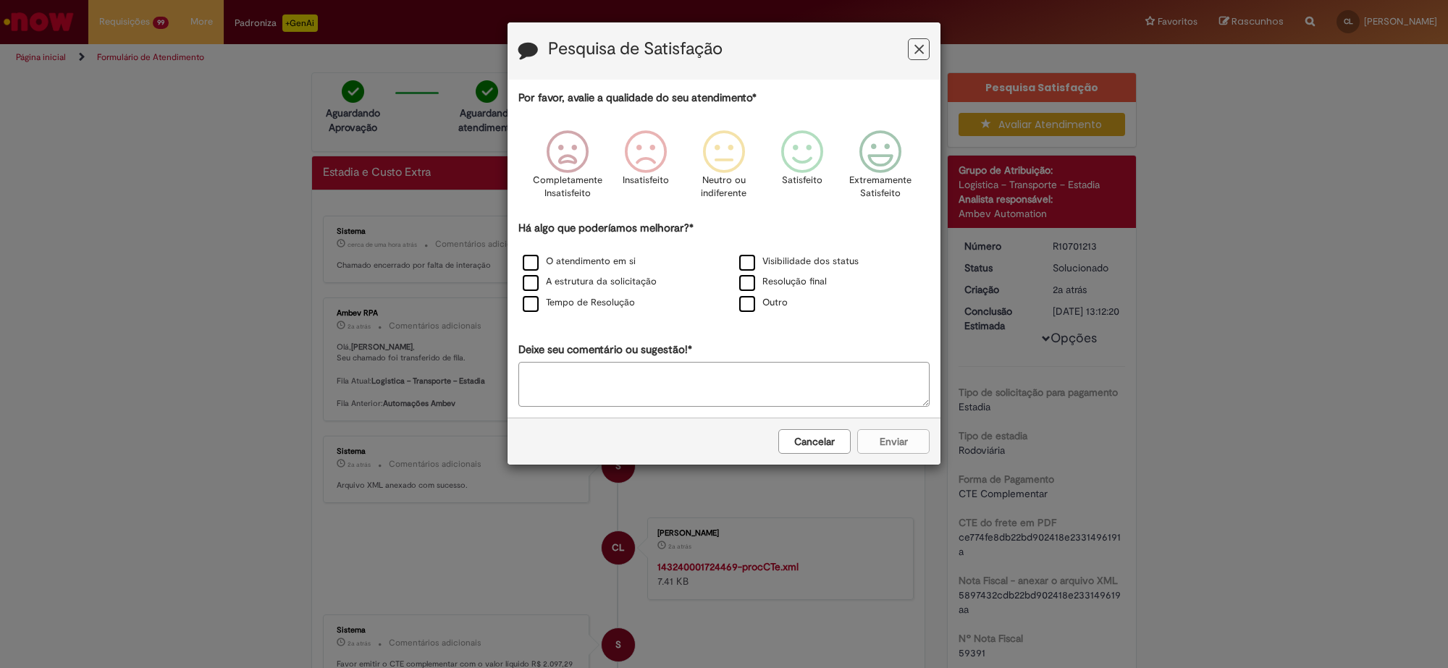
click at [840, 445] on button "Cancelar" at bounding box center [814, 441] width 72 height 25
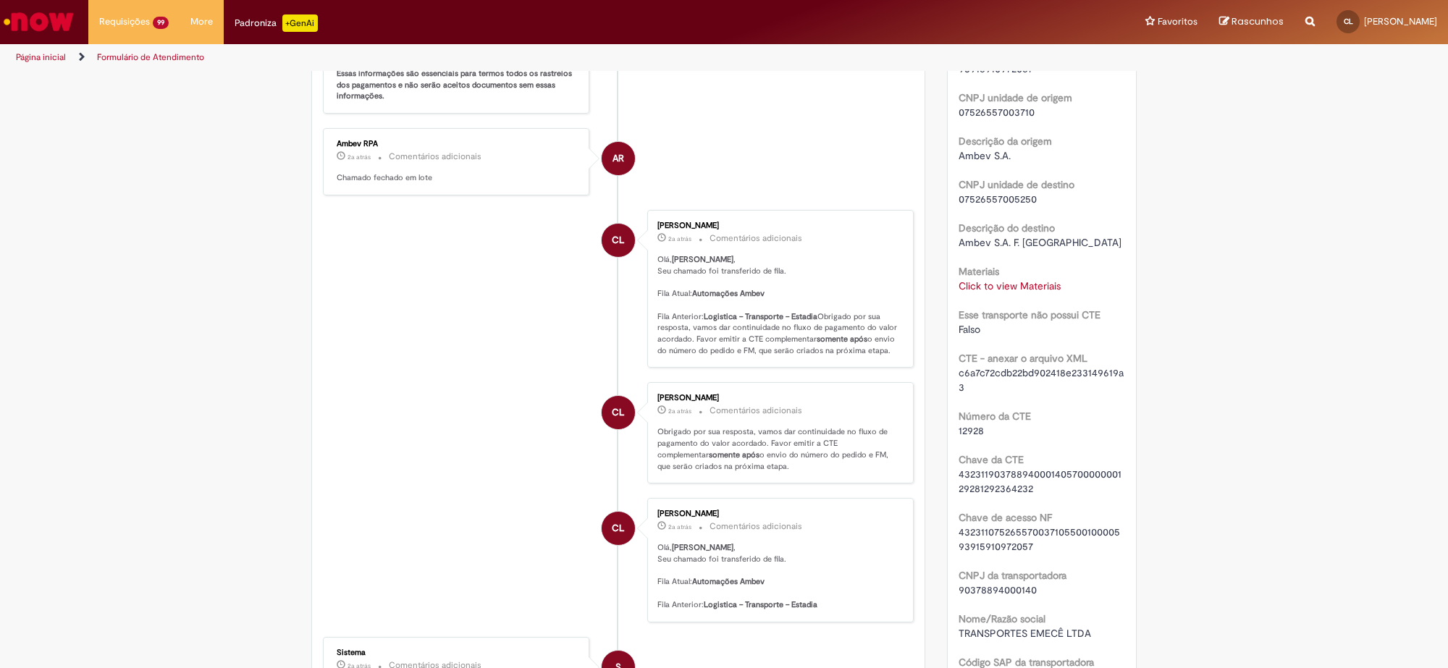
scroll to position [814, 0]
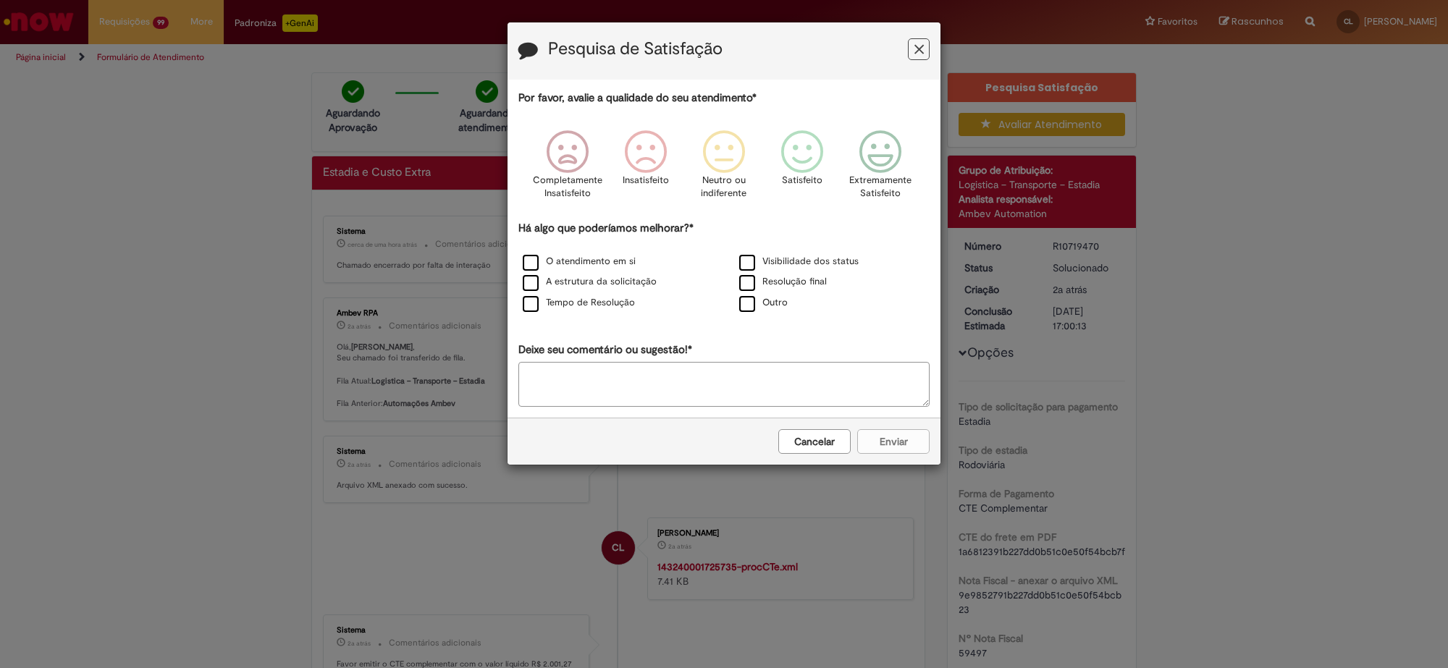
click at [838, 447] on button "Cancelar" at bounding box center [814, 441] width 72 height 25
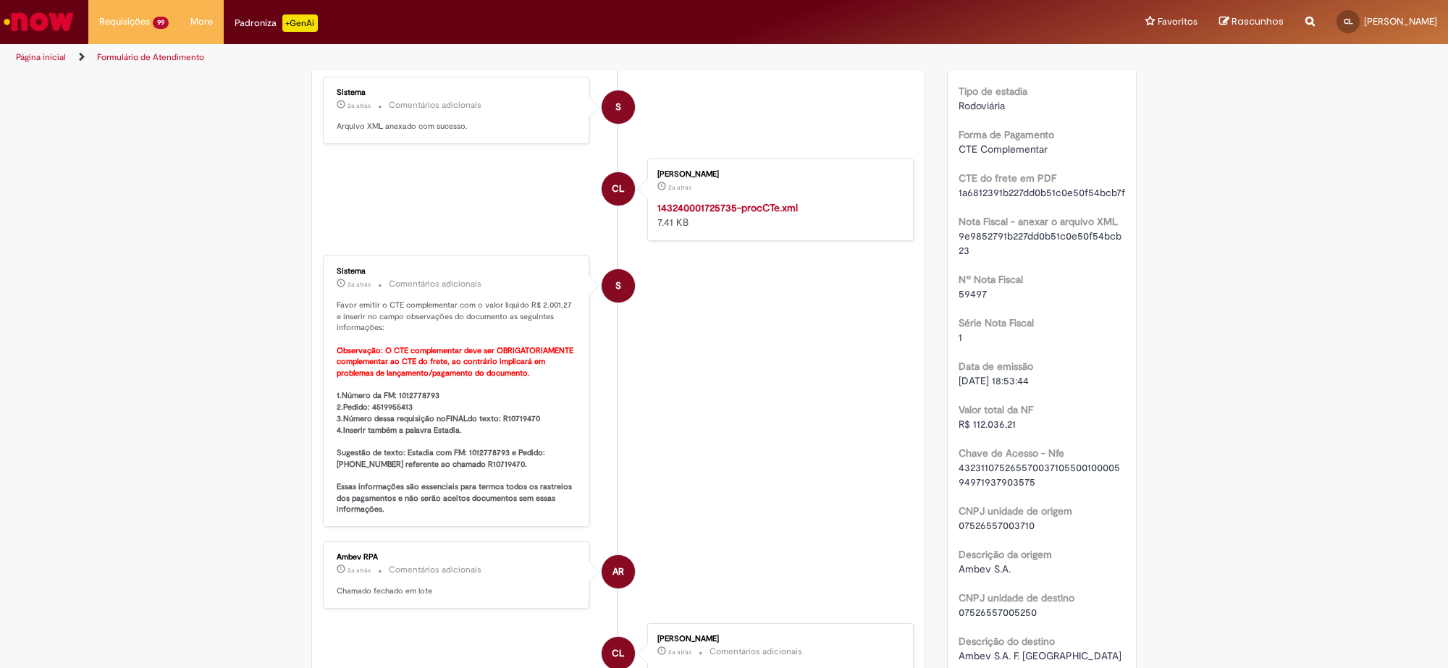
scroll to position [633, 0]
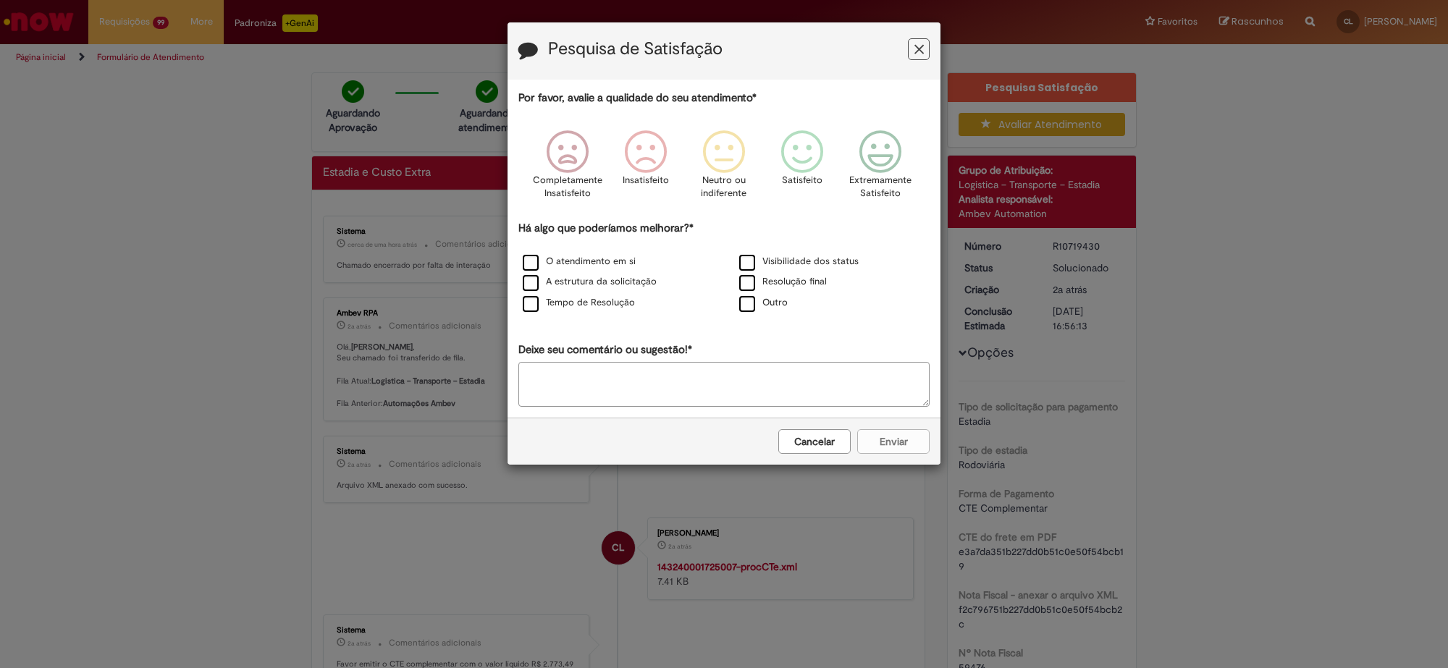
click at [824, 447] on button "Cancelar" at bounding box center [814, 441] width 72 height 25
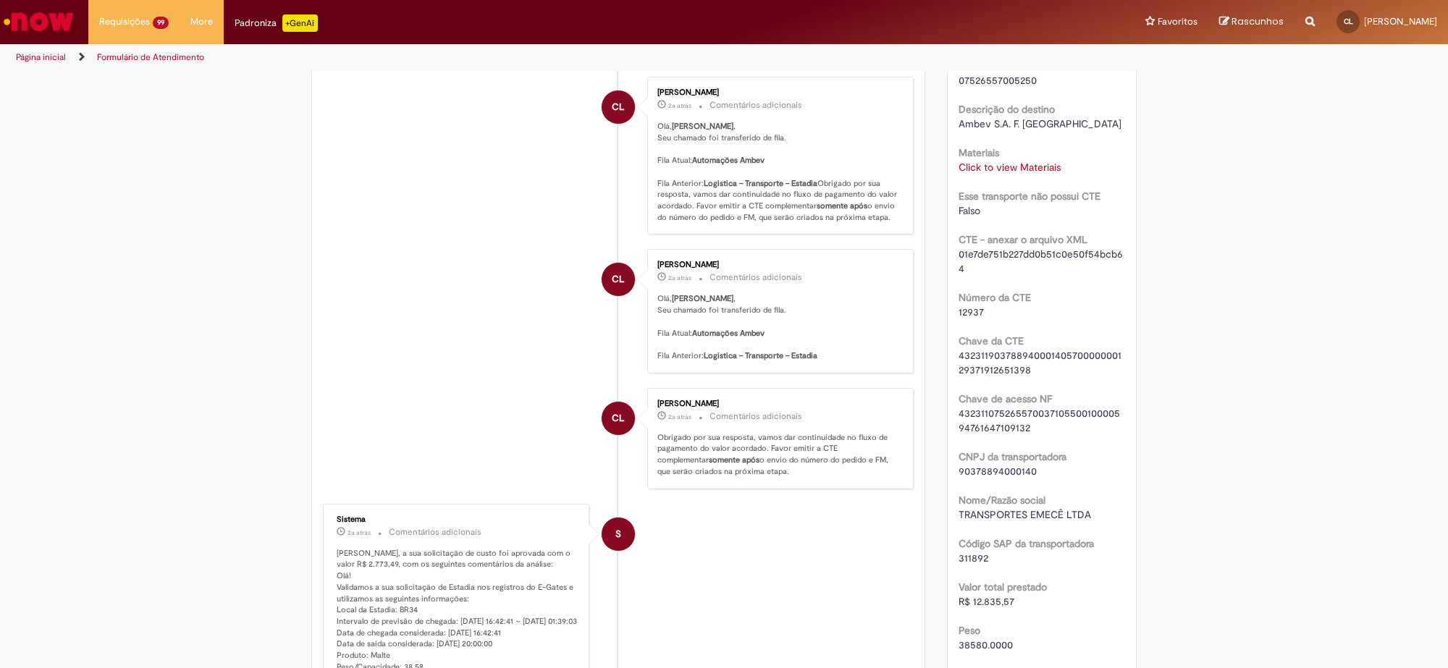
scroll to position [905, 0]
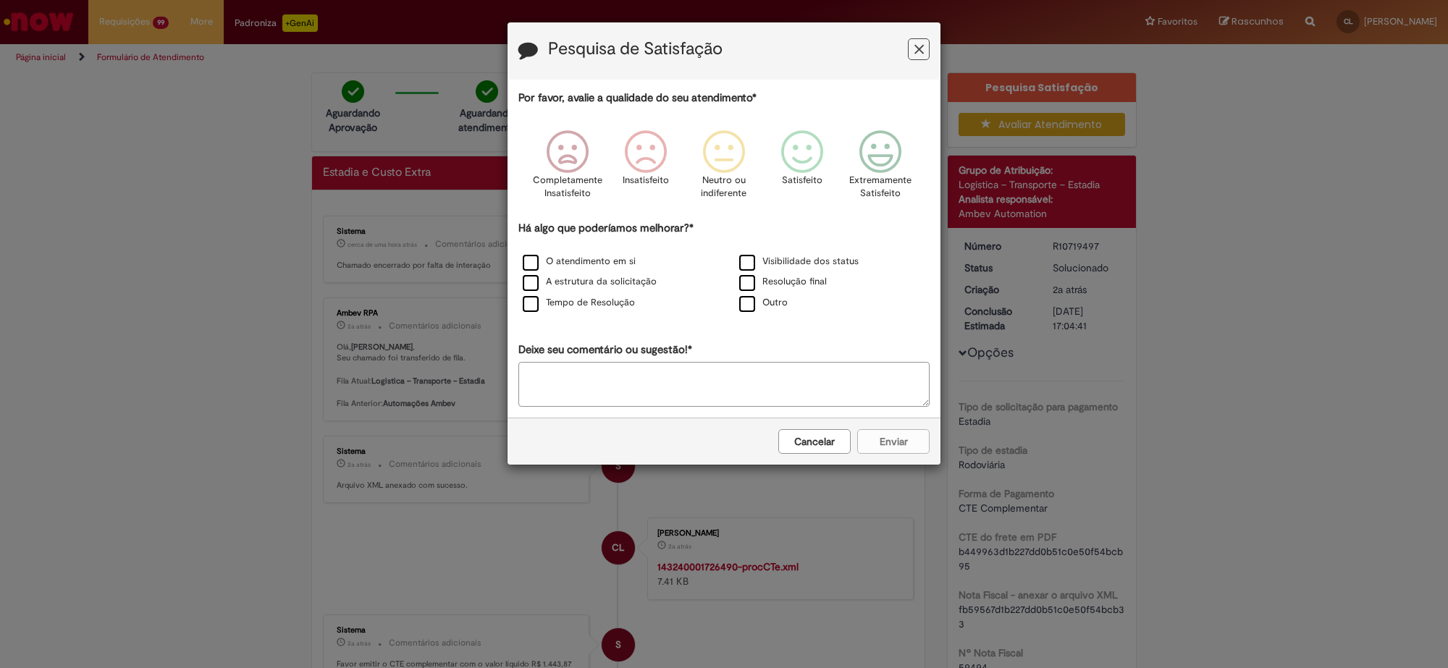
click at [809, 447] on button "Cancelar" at bounding box center [814, 441] width 72 height 25
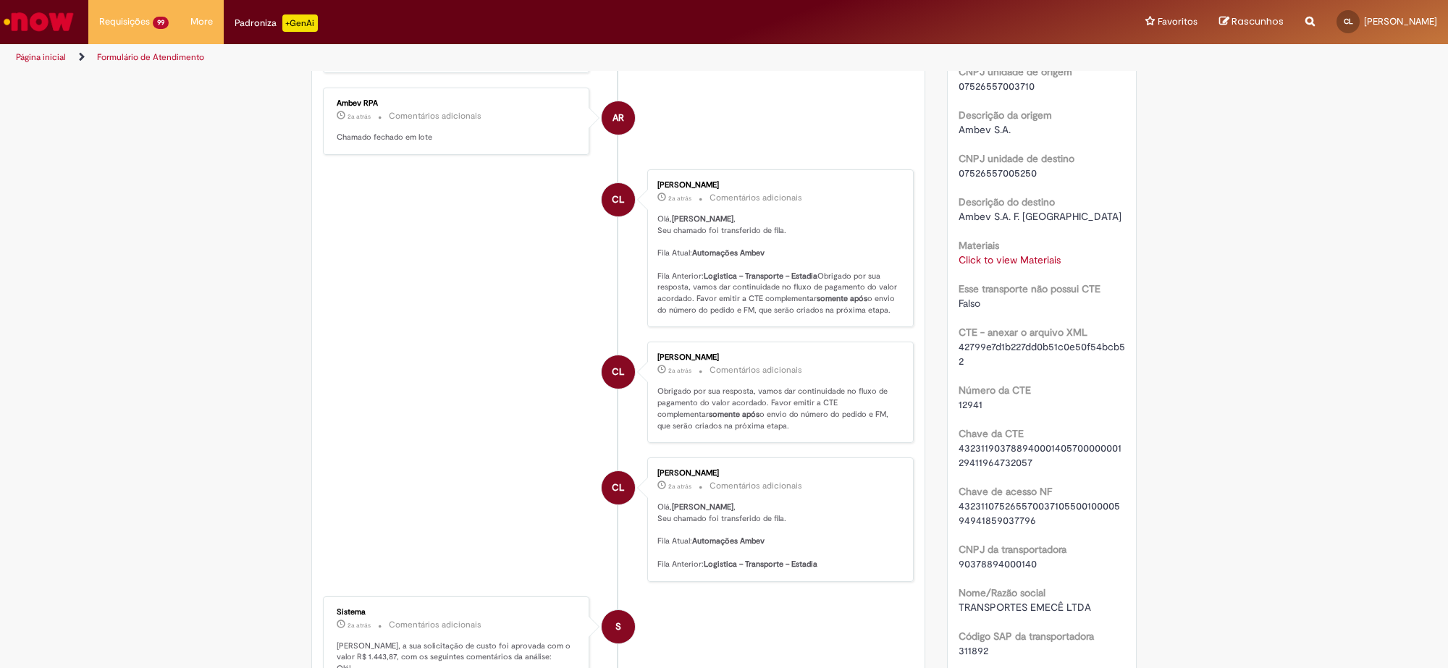
scroll to position [814, 0]
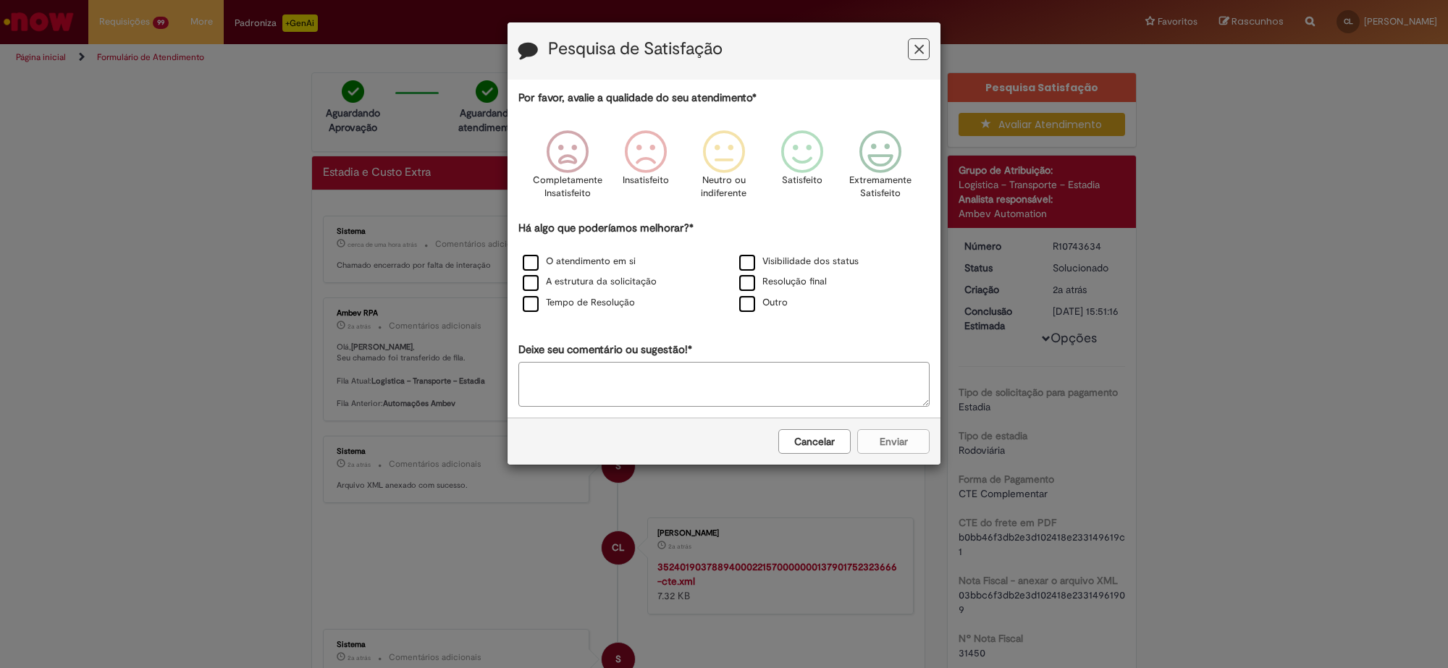
click at [809, 437] on button "Cancelar" at bounding box center [814, 441] width 72 height 25
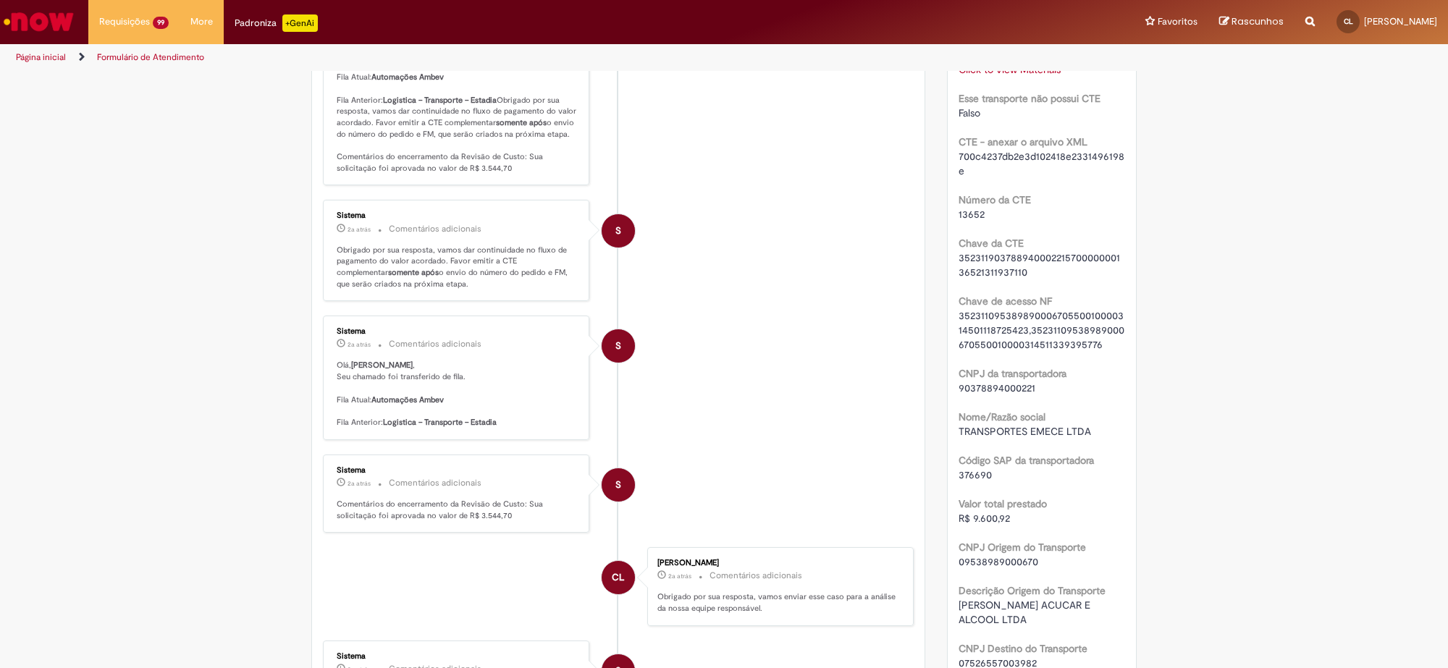
scroll to position [995, 0]
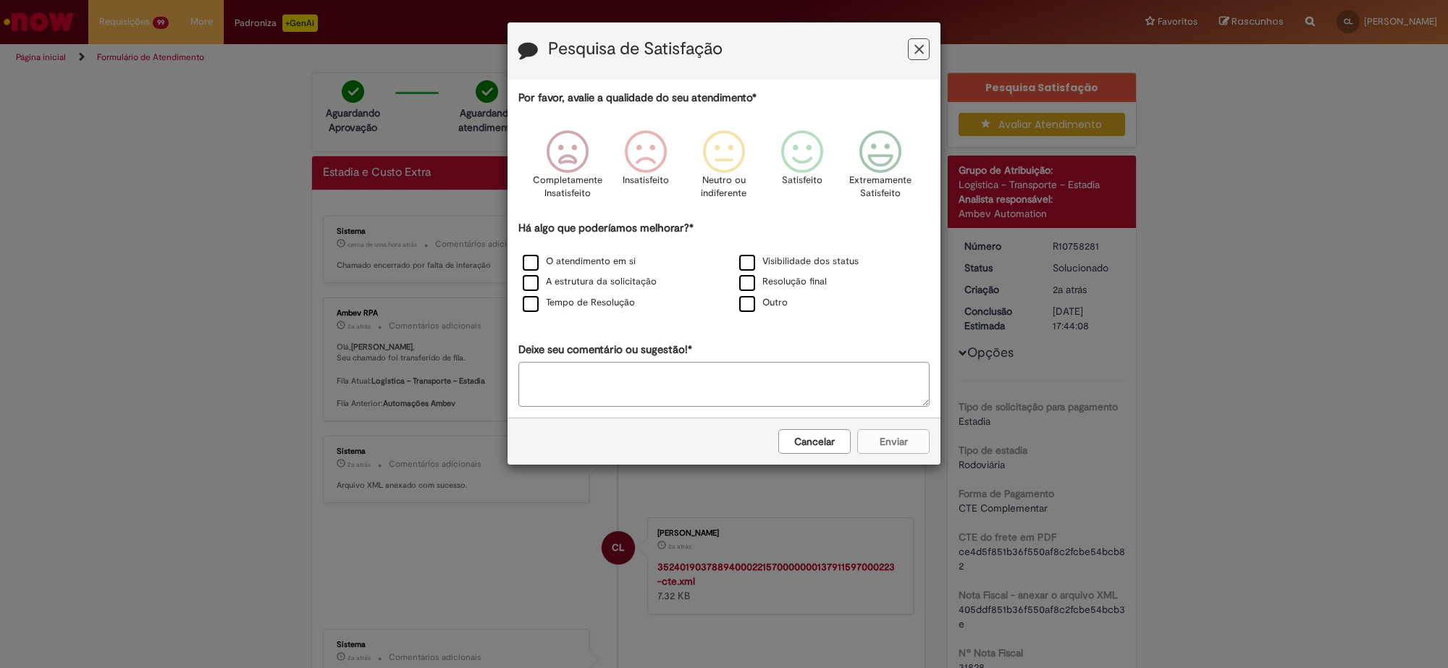
click at [830, 447] on button "Cancelar" at bounding box center [814, 441] width 72 height 25
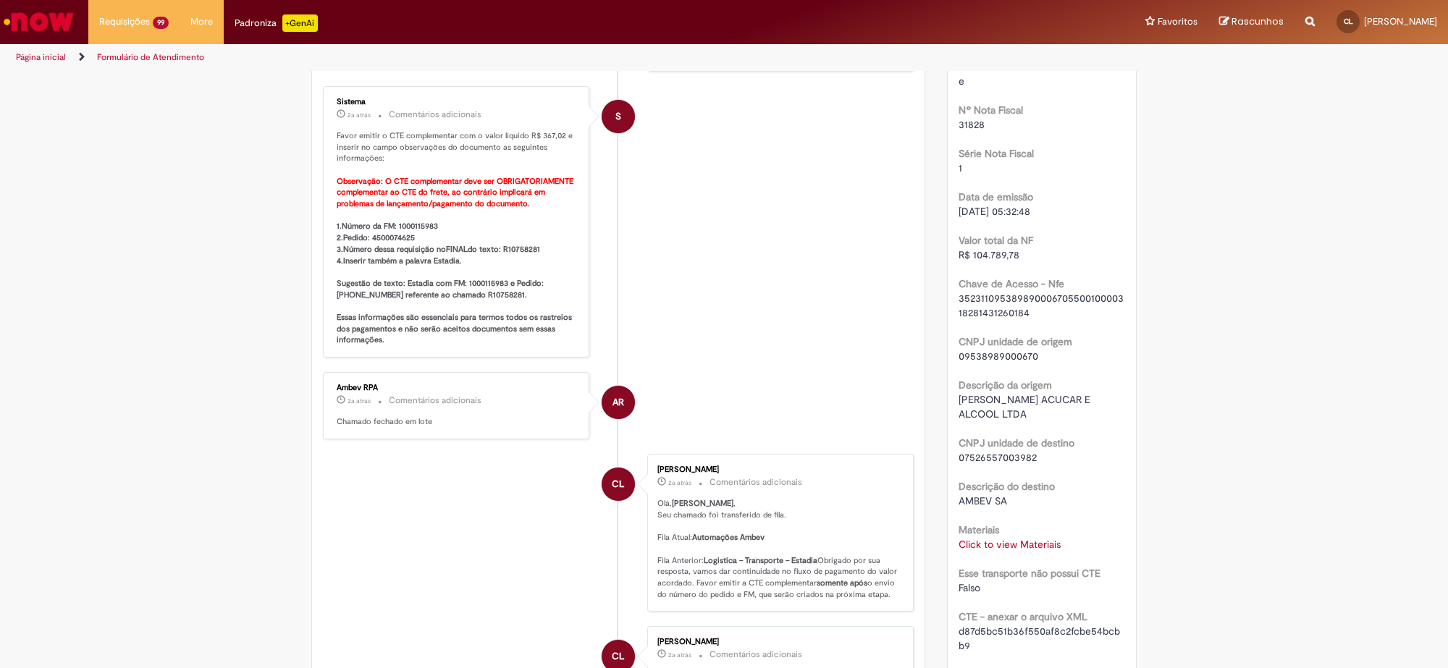
scroll to position [814, 0]
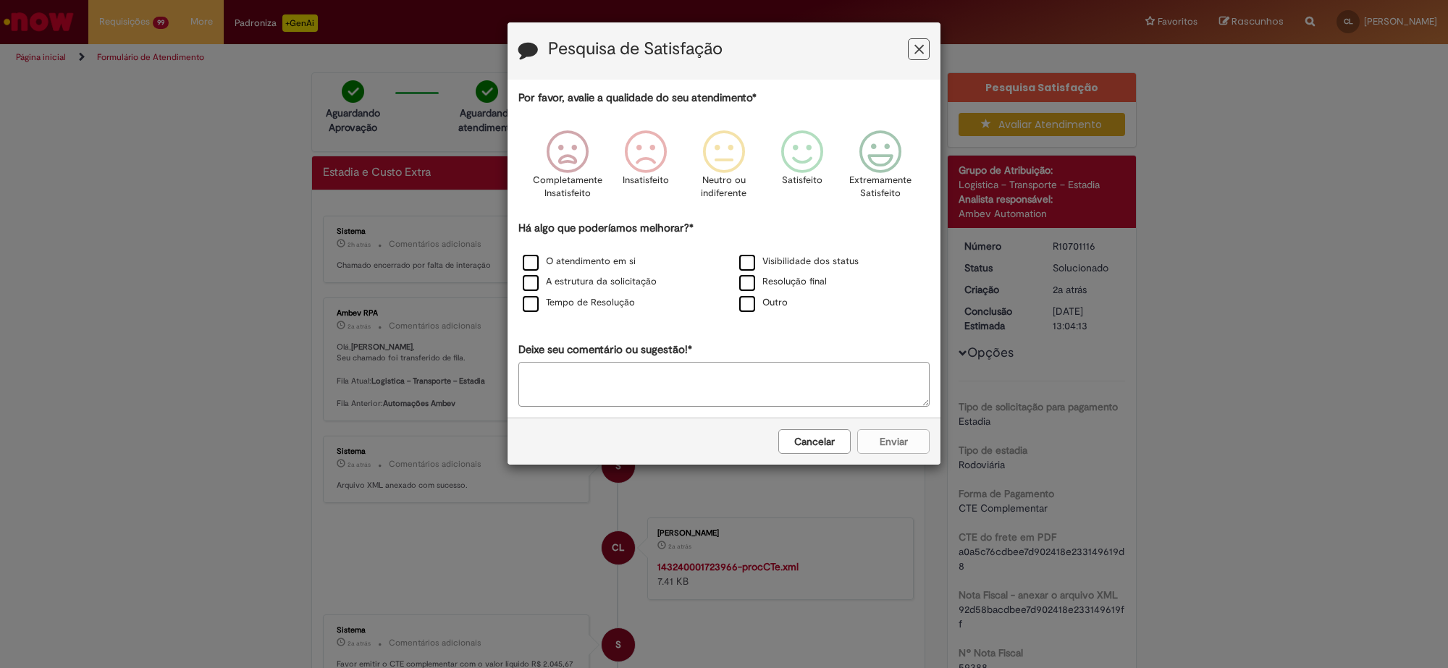
click at [837, 447] on button "Cancelar" at bounding box center [814, 441] width 72 height 25
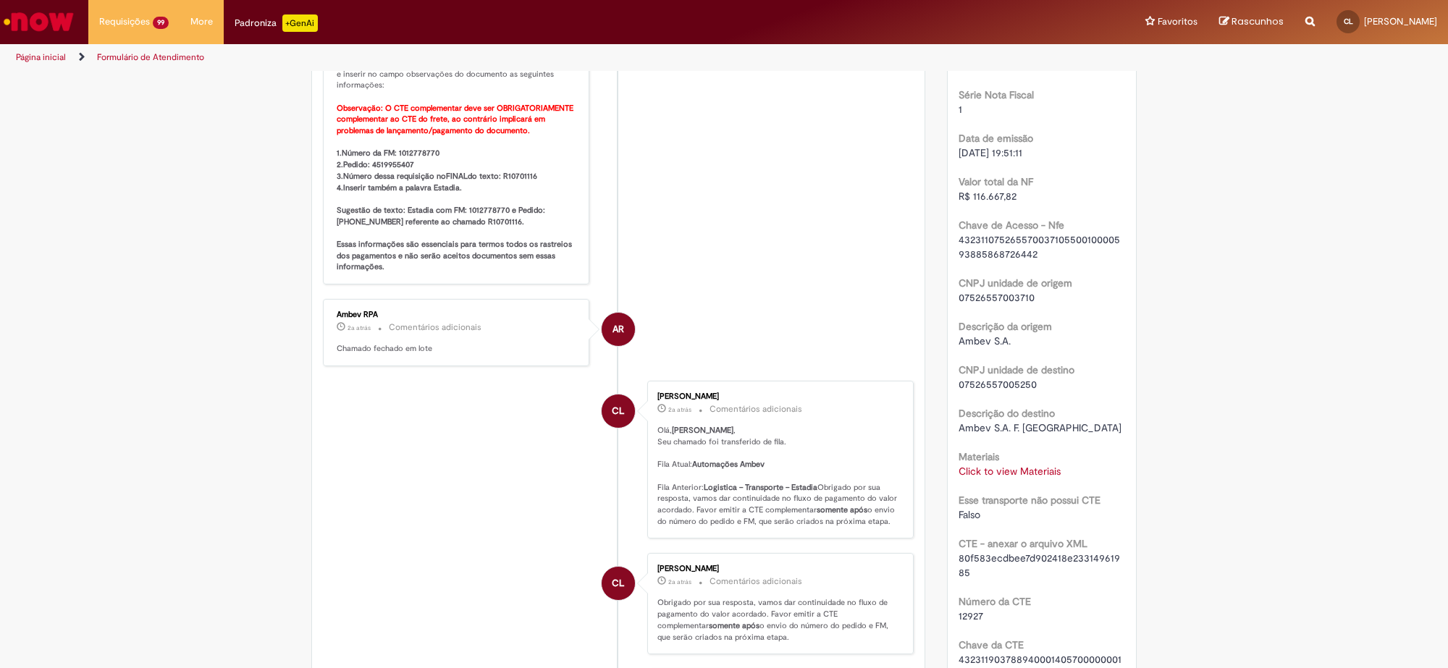
scroll to position [633, 0]
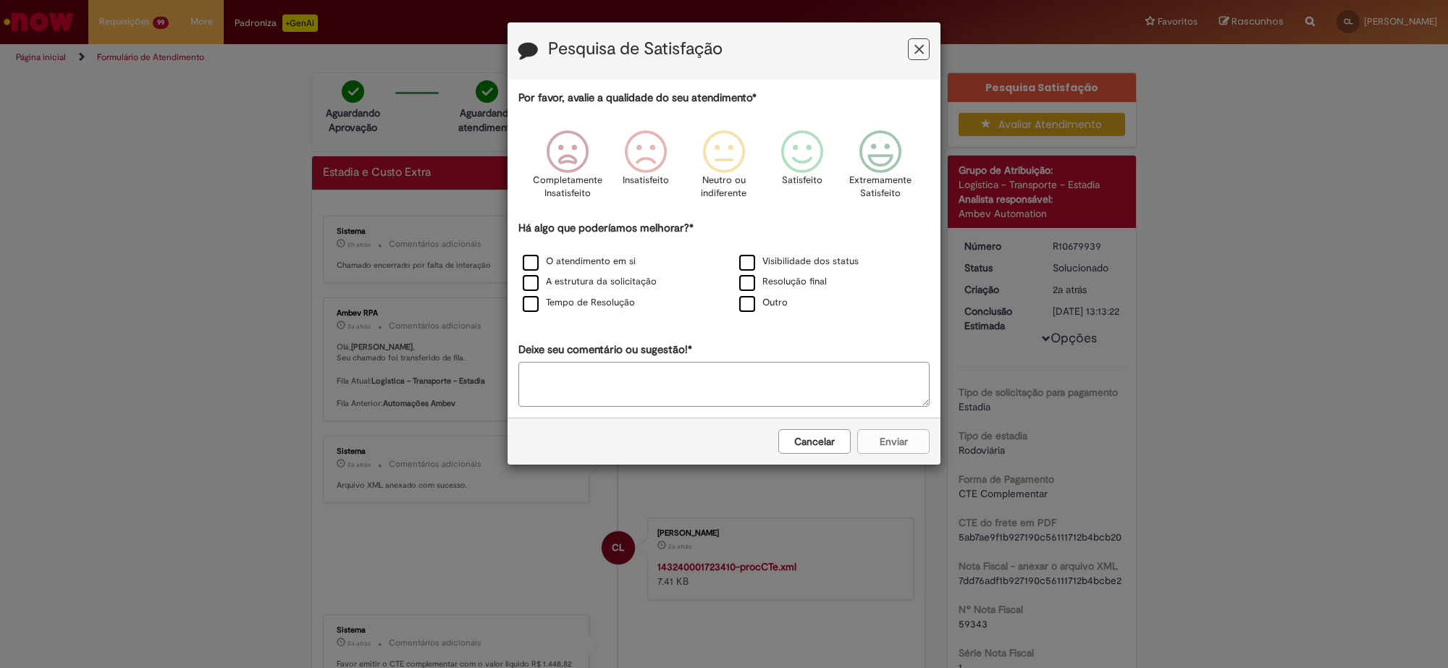
click at [831, 442] on button "Cancelar" at bounding box center [814, 441] width 72 height 25
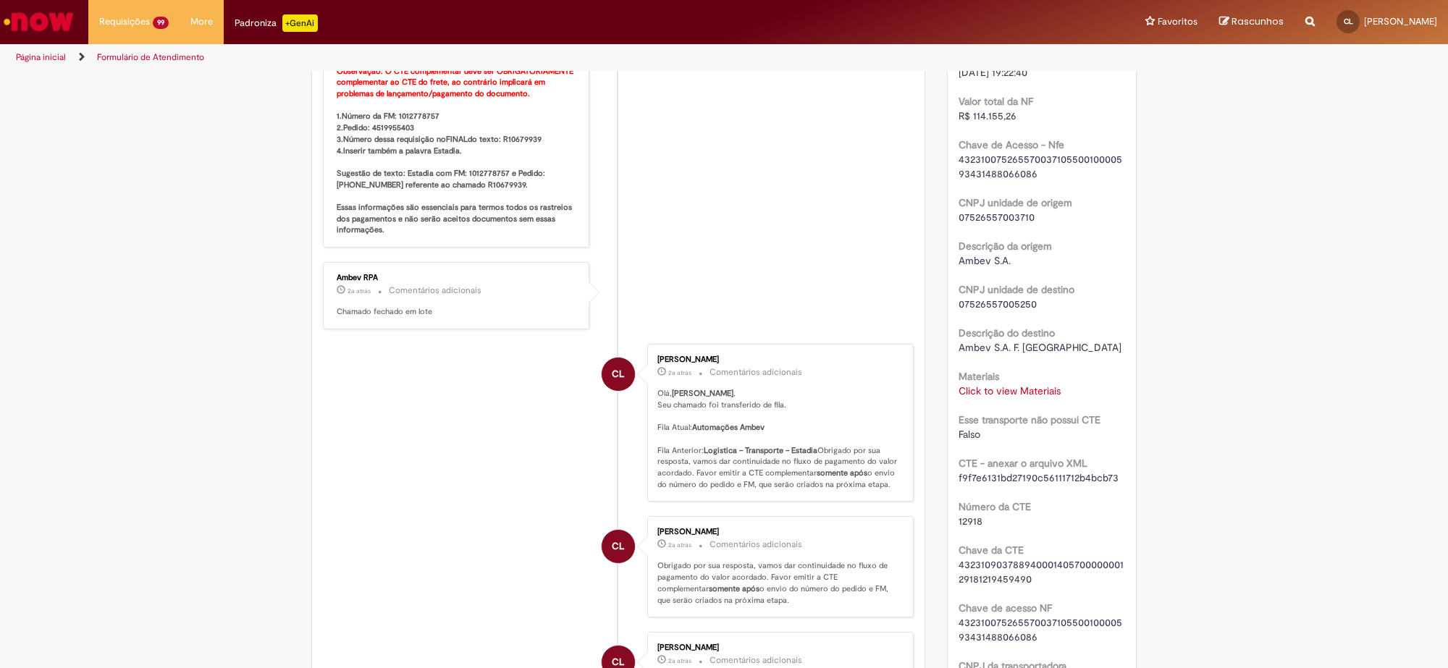
scroll to position [724, 0]
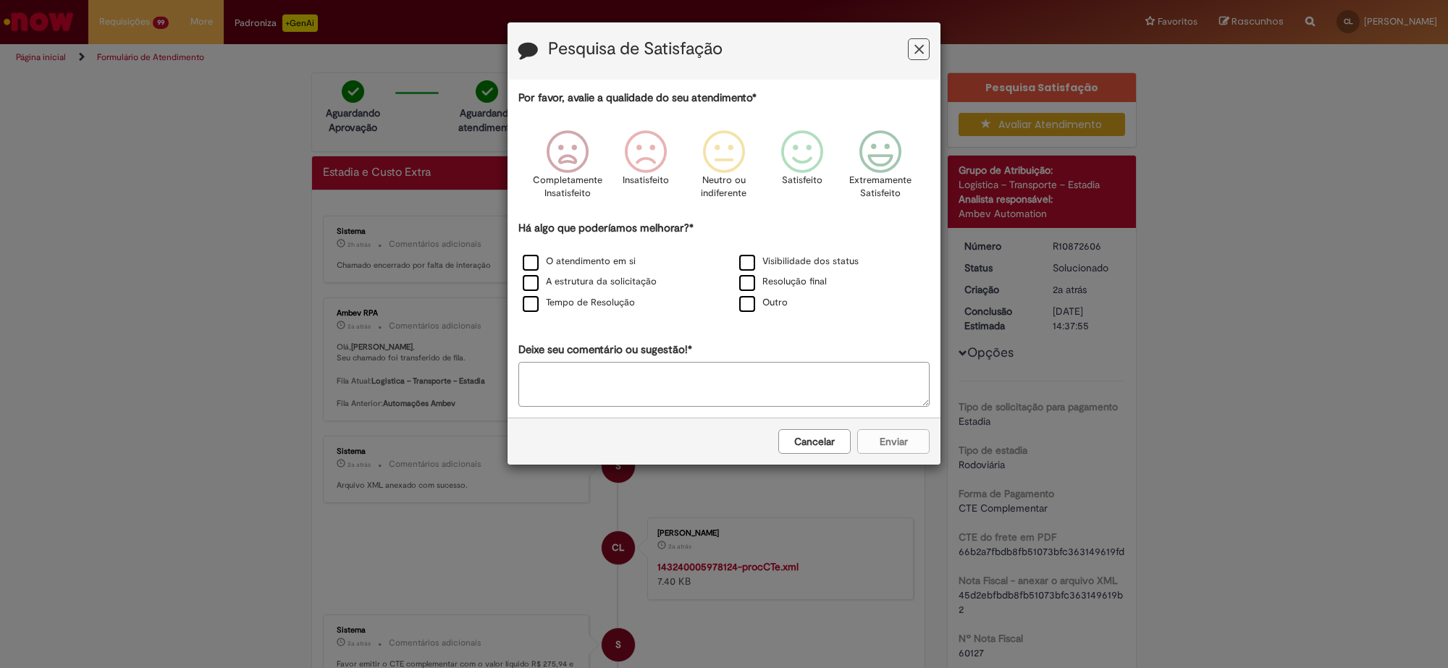
click at [830, 450] on button "Cancelar" at bounding box center [814, 441] width 72 height 25
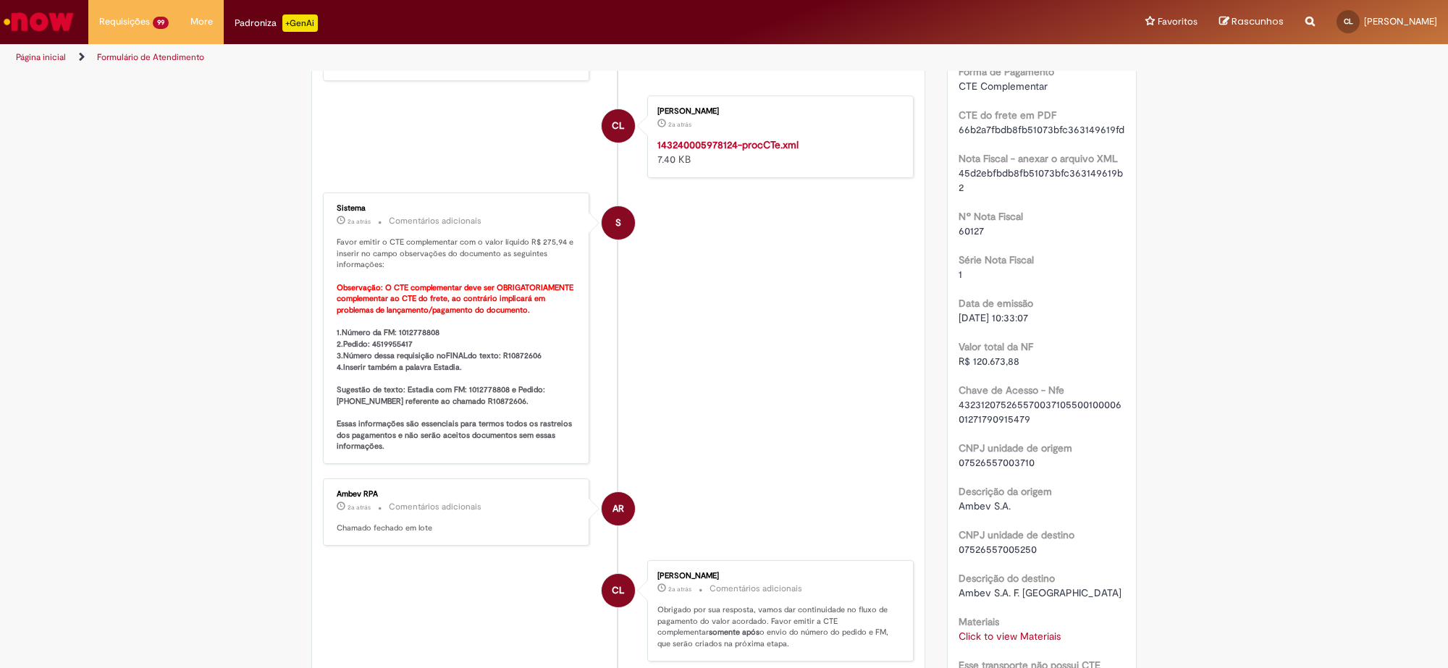
scroll to position [633, 0]
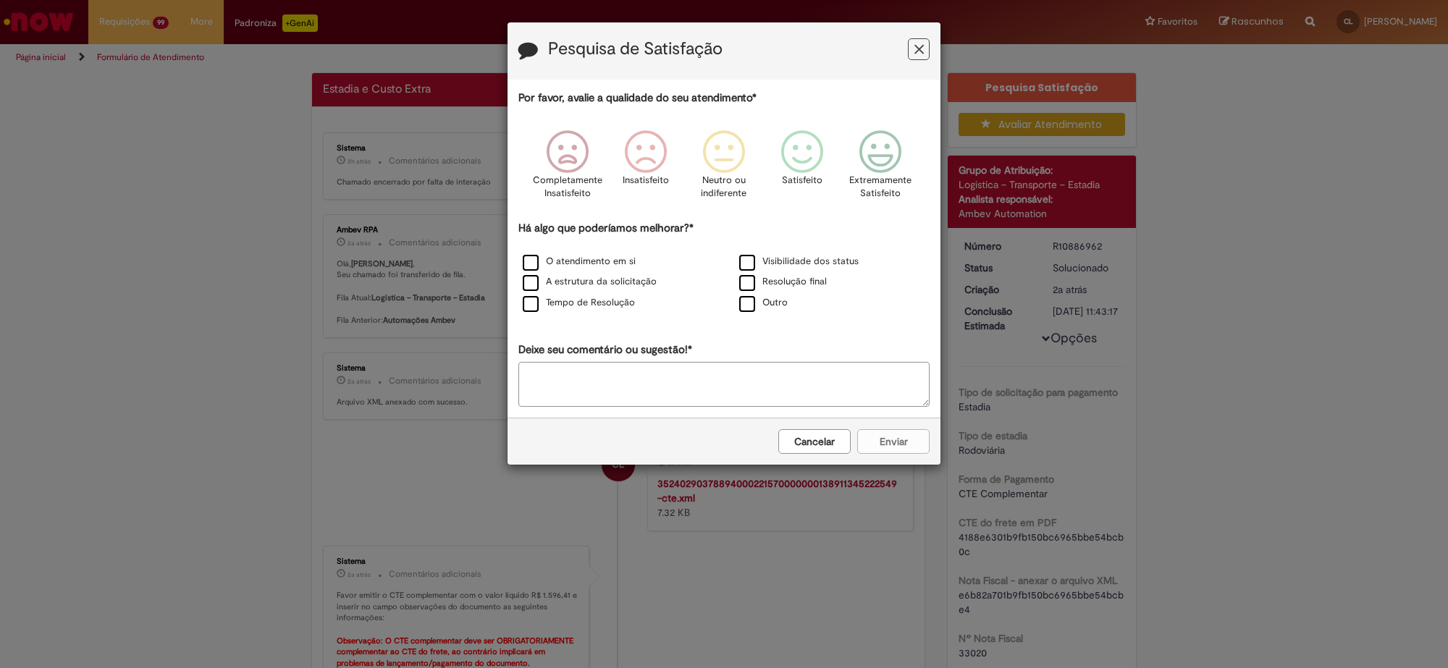
click at [818, 445] on button "Cancelar" at bounding box center [814, 441] width 72 height 25
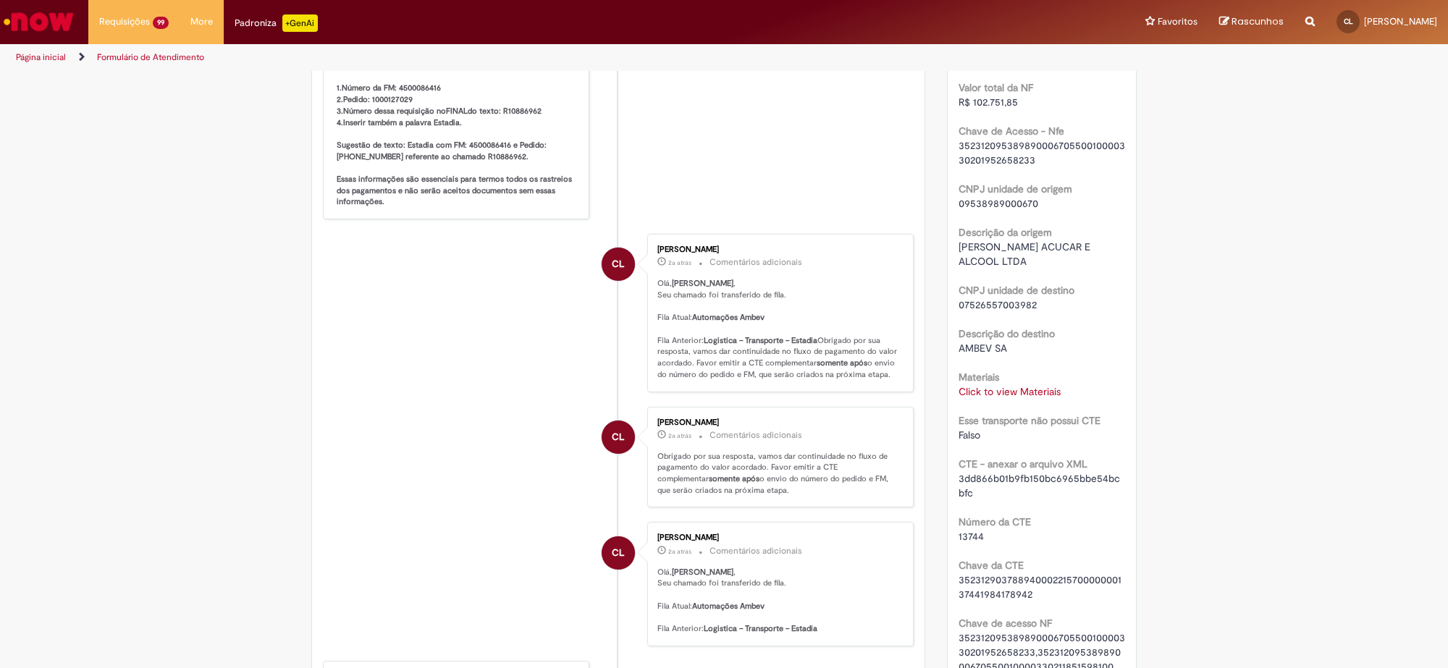
scroll to position [724, 0]
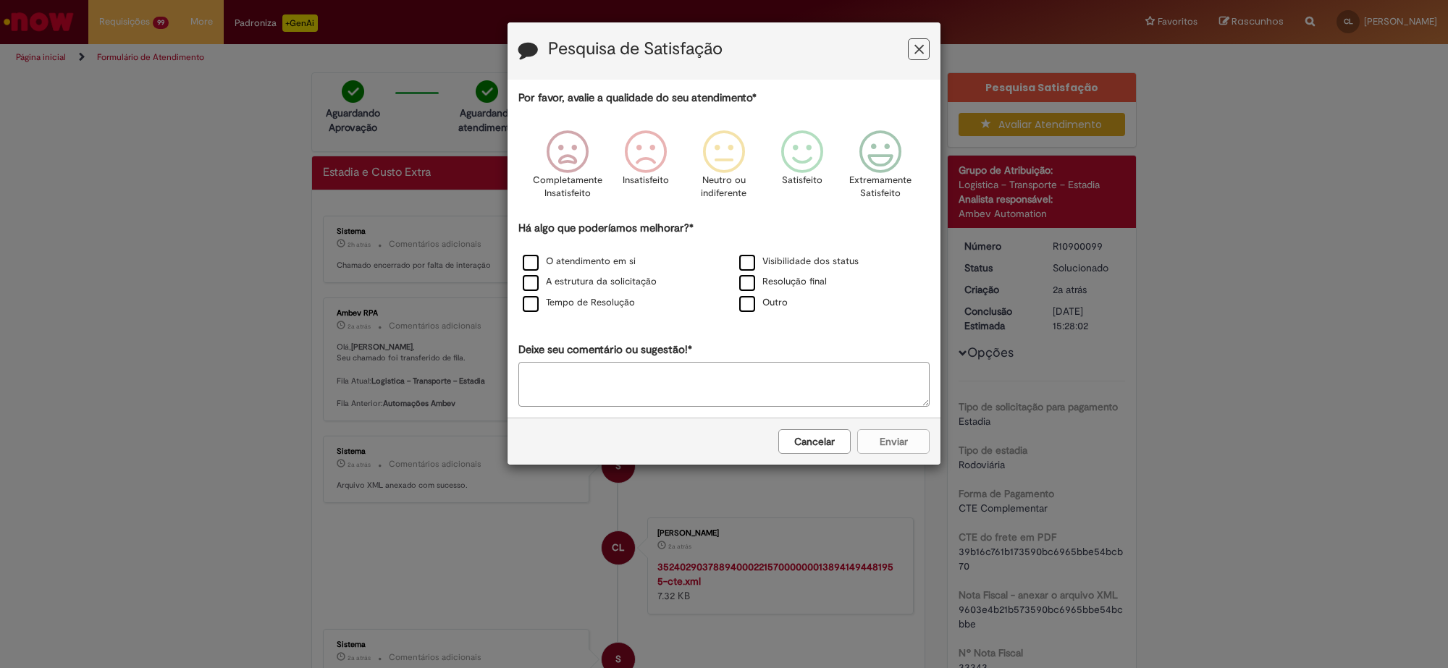
click at [826, 445] on button "Cancelar" at bounding box center [814, 441] width 72 height 25
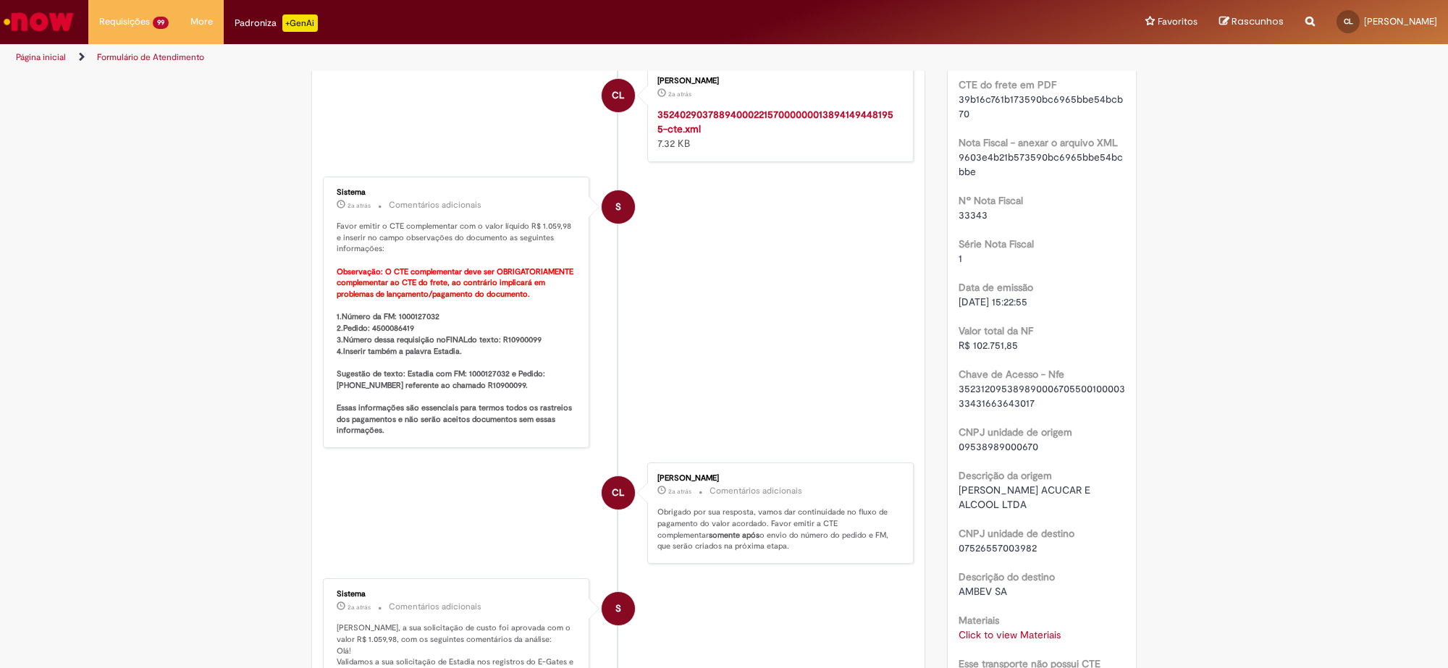
scroll to position [633, 0]
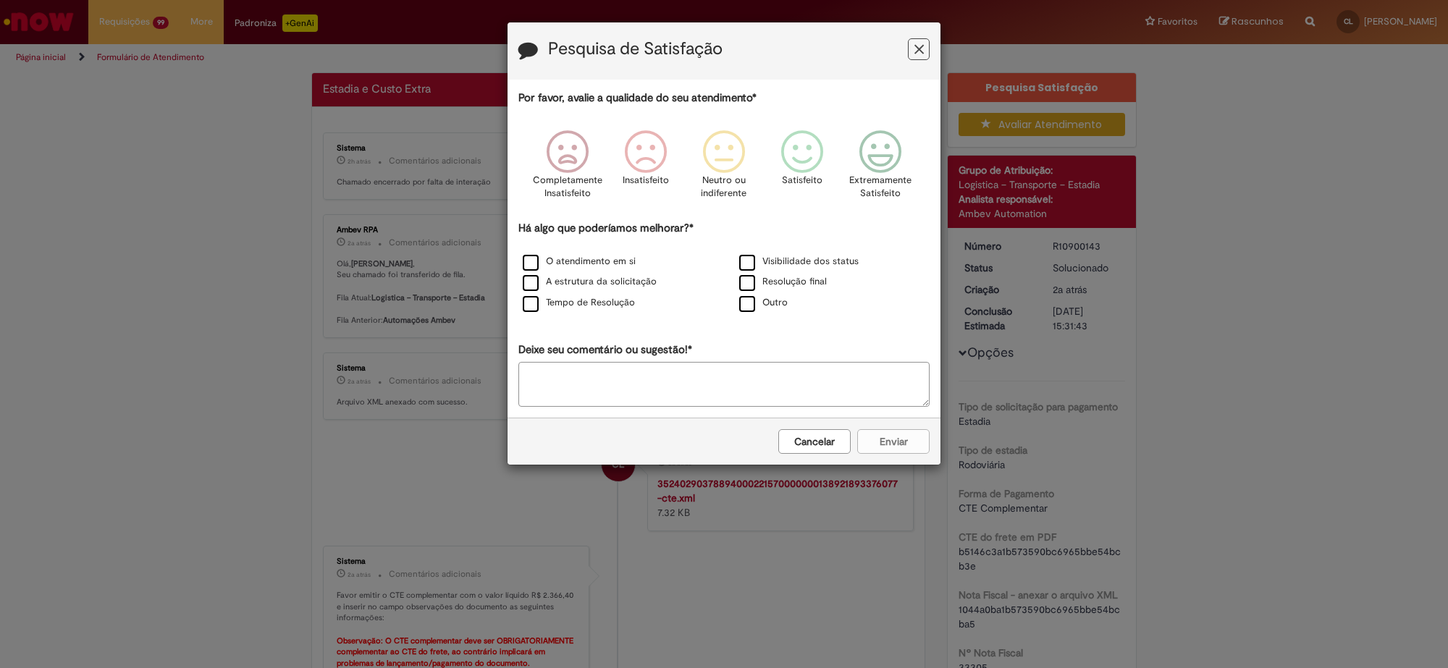
click at [829, 444] on button "Cancelar" at bounding box center [814, 441] width 72 height 25
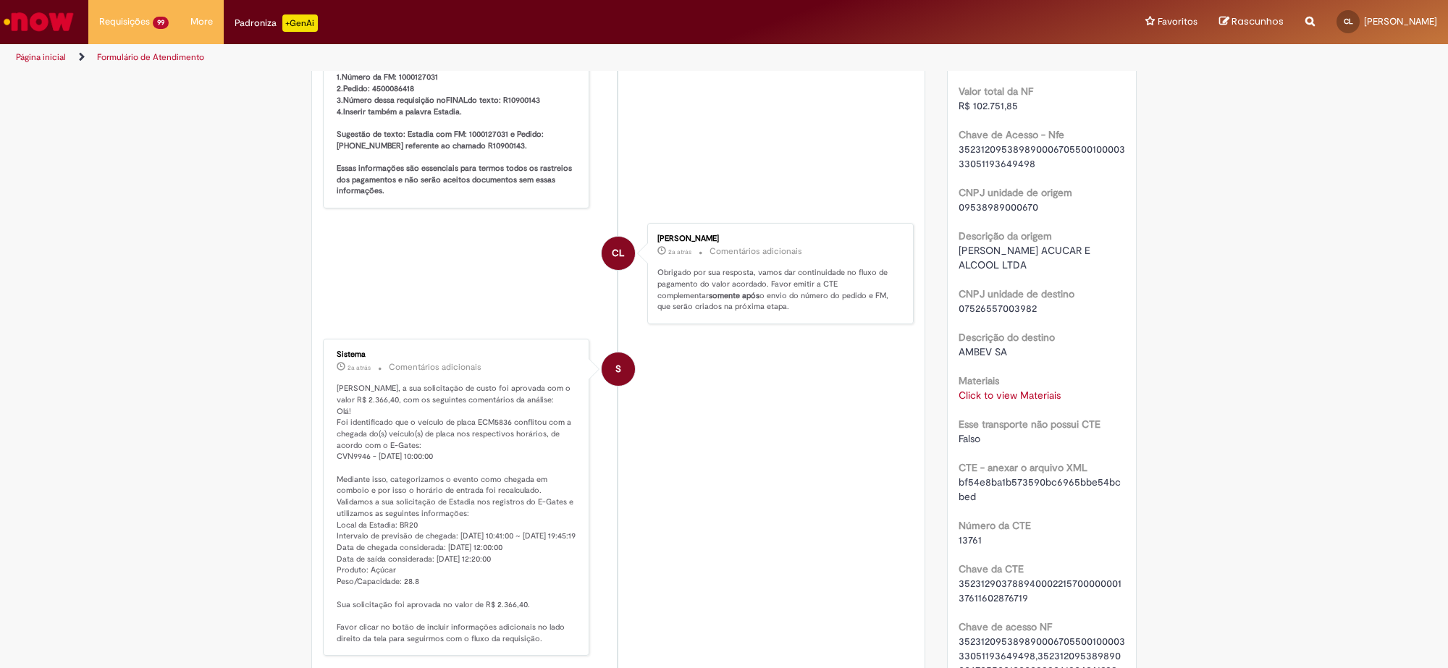
scroll to position [724, 0]
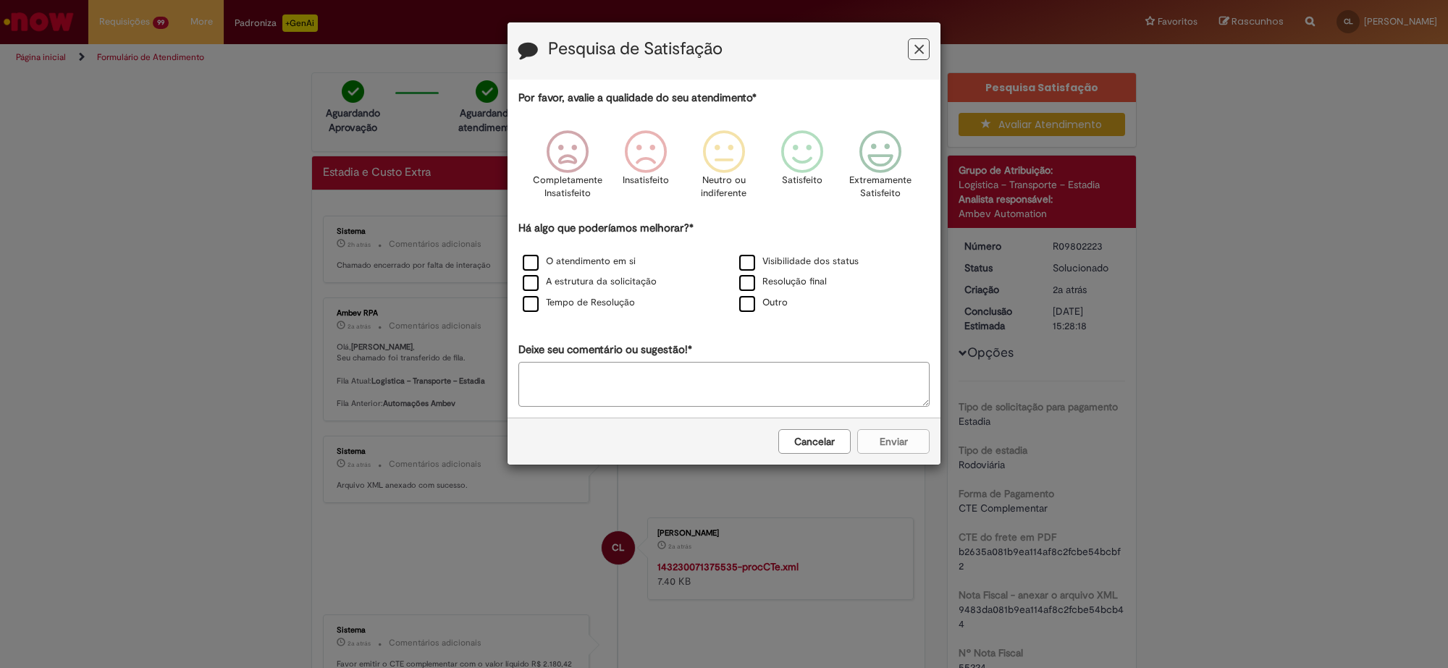
click at [919, 46] on icon "Feedback" at bounding box center [918, 49] width 9 height 15
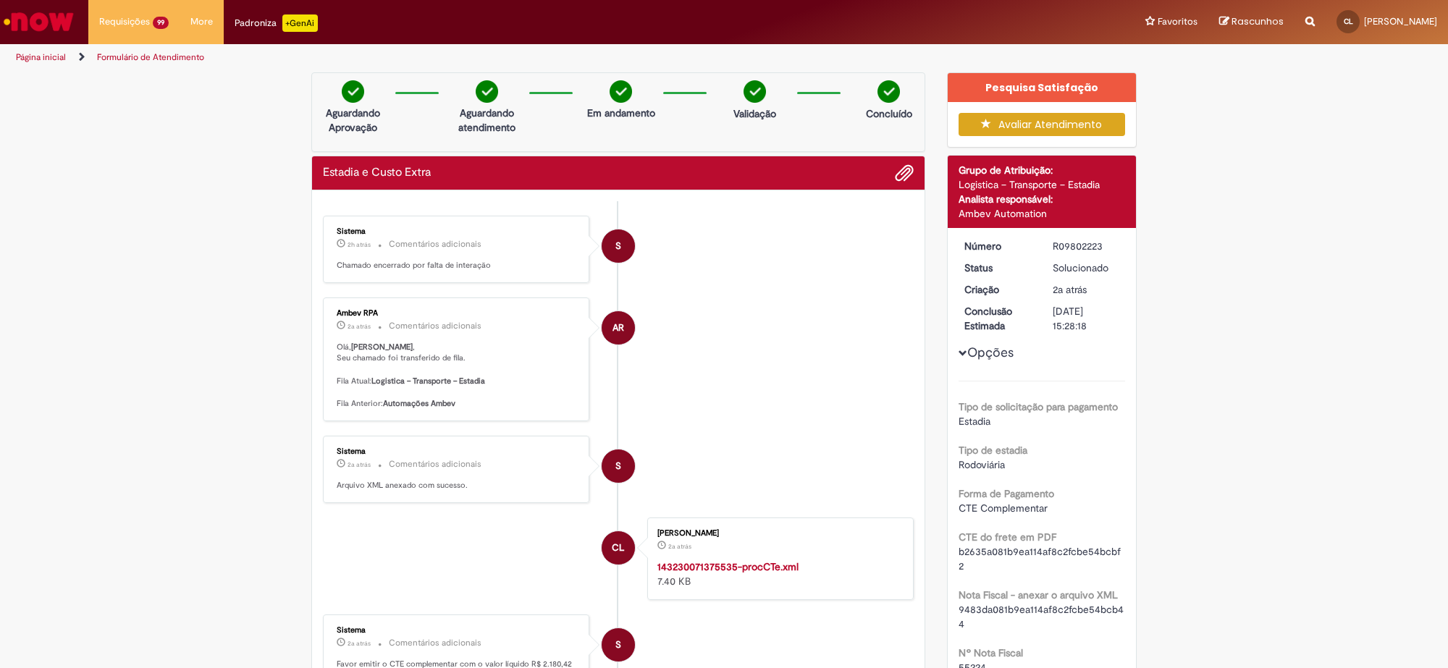
click at [1042, 286] on dd "2a atrás 2 anos atrás" at bounding box center [1086, 289] width 89 height 14
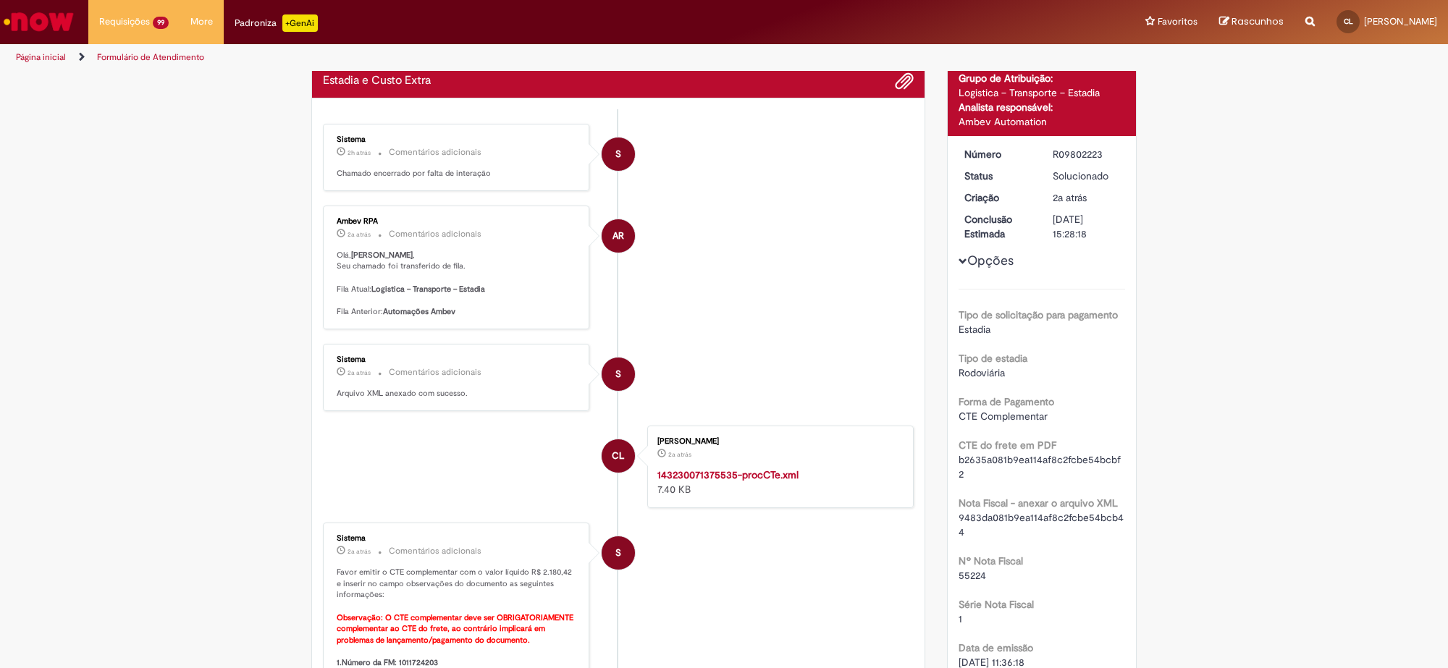
scroll to position [90, 0]
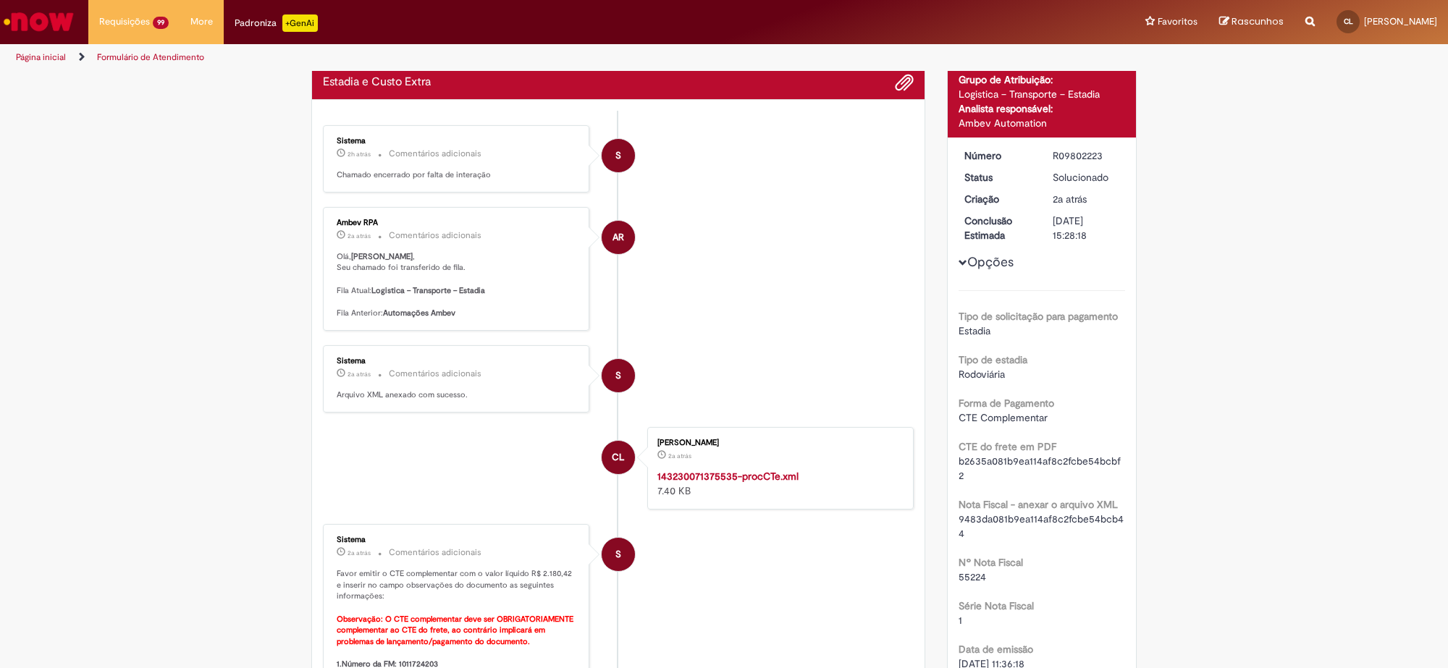
click at [686, 475] on strong "143230071375535-procCTe.xml" at bounding box center [727, 476] width 141 height 13
